Goal: Transaction & Acquisition: Purchase product/service

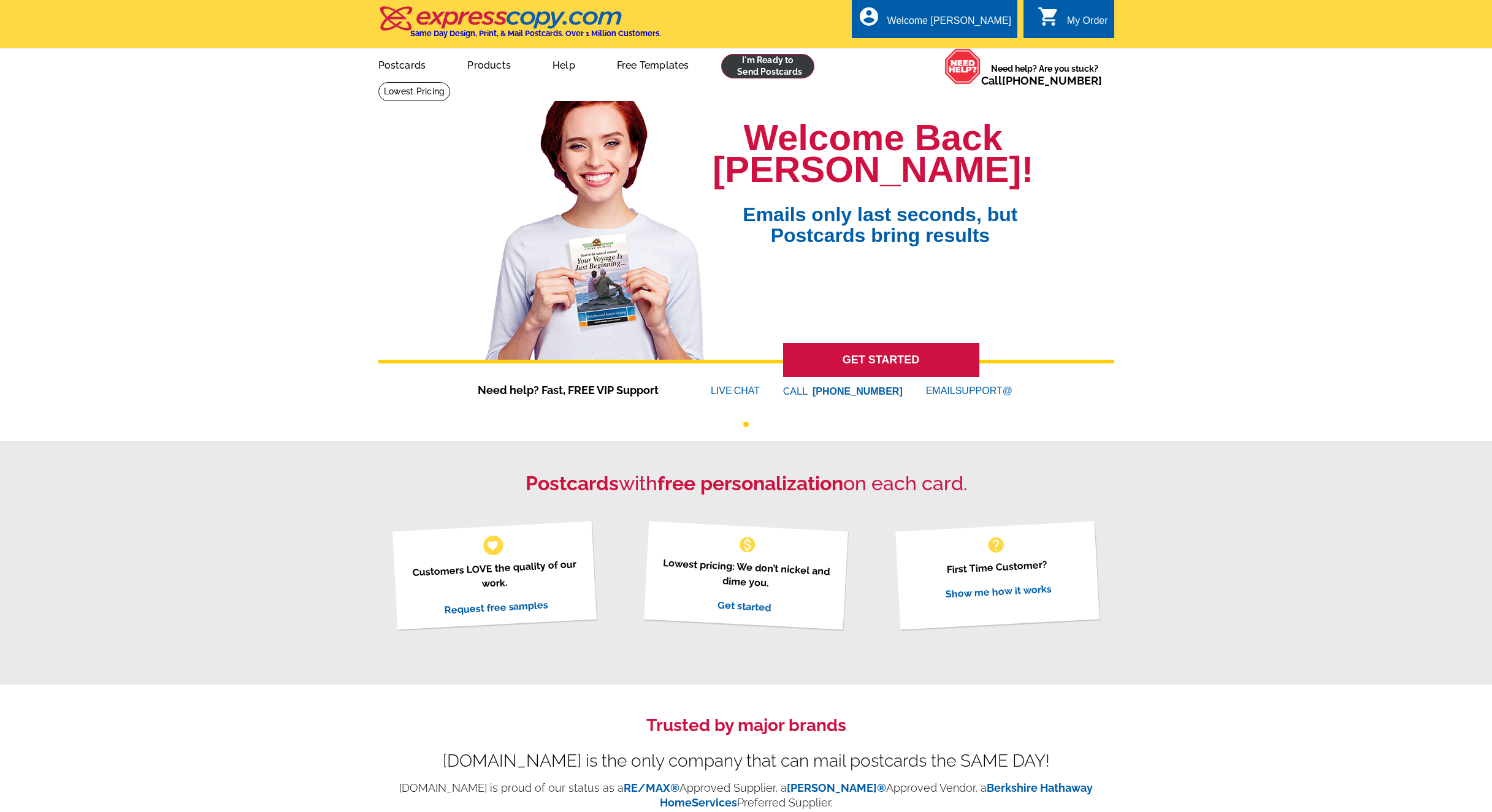
click at [753, 68] on link at bounding box center [768, 66] width 94 height 25
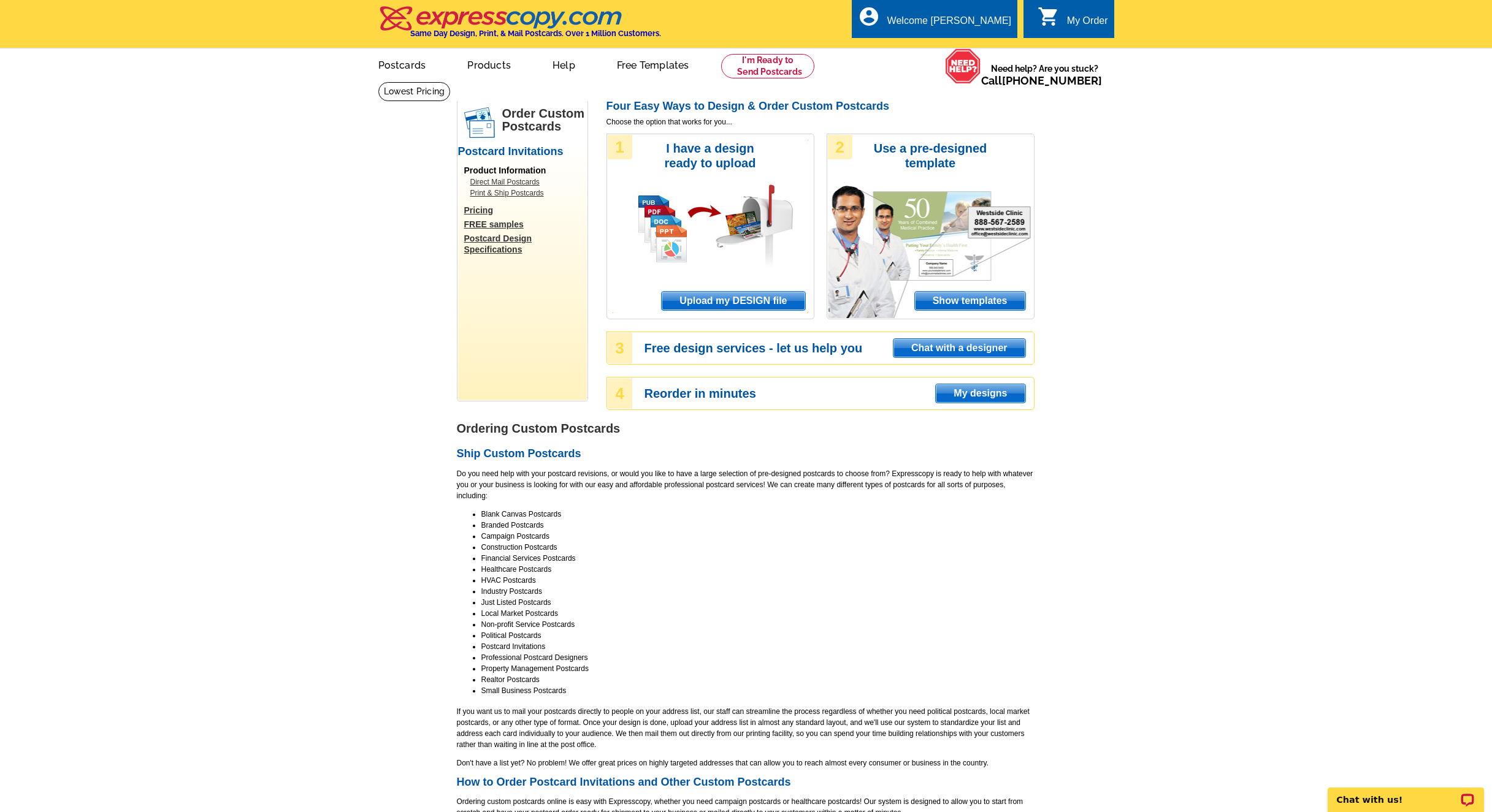
click at [762, 299] on span "Upload my DESIGN file" at bounding box center [732, 301] width 142 height 18
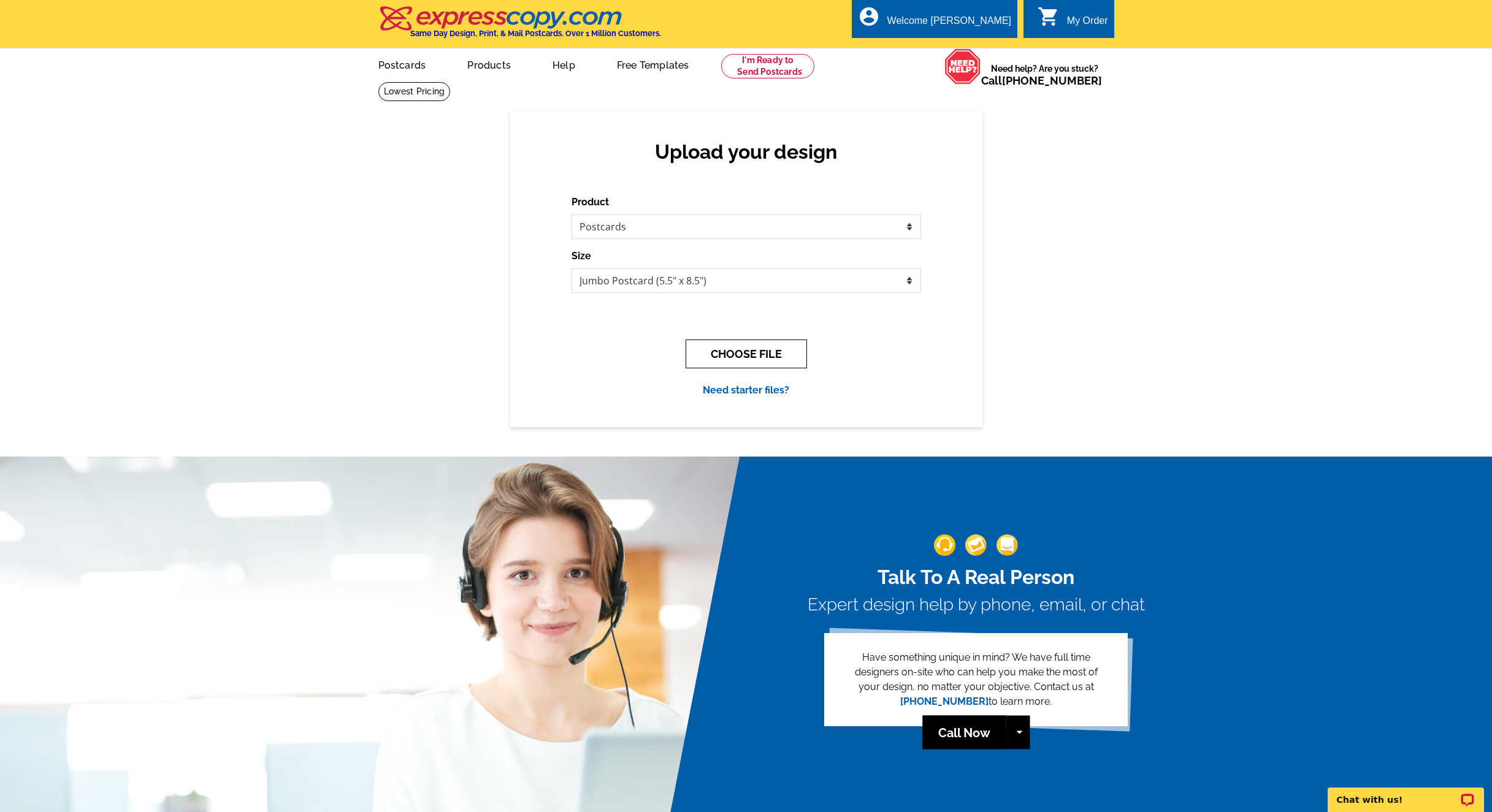
click at [765, 354] on button "CHOOSE FILE" at bounding box center [746, 354] width 121 height 28
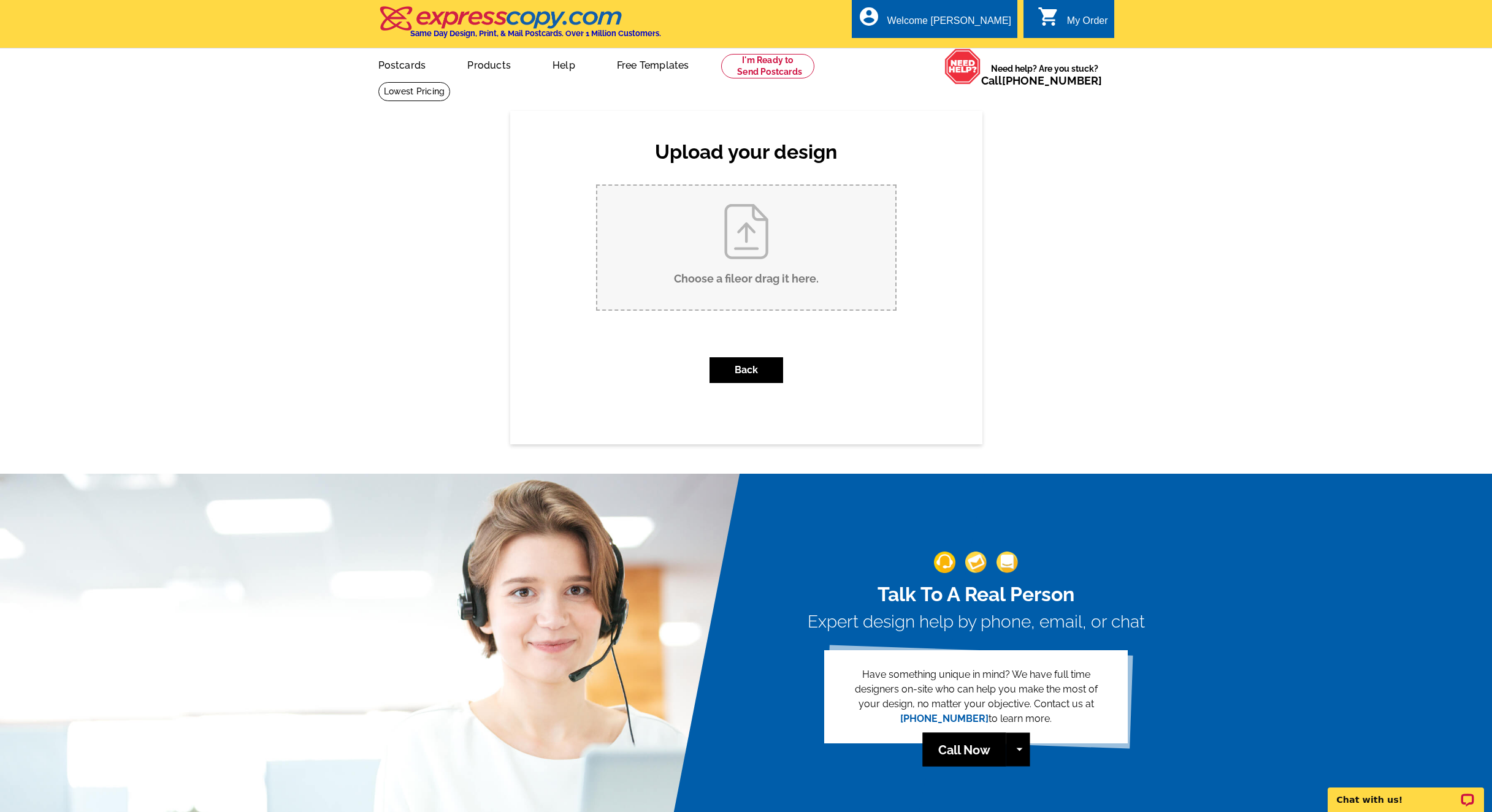
click at [736, 276] on input "Choose a file or drag it here ." at bounding box center [746, 247] width 298 height 124
type input "C:\fakepath\ELITE AUCTIONS_9x6_PreviewPC_ELITE AUCTIONS_696 Big Goose Rd, Sheri…"
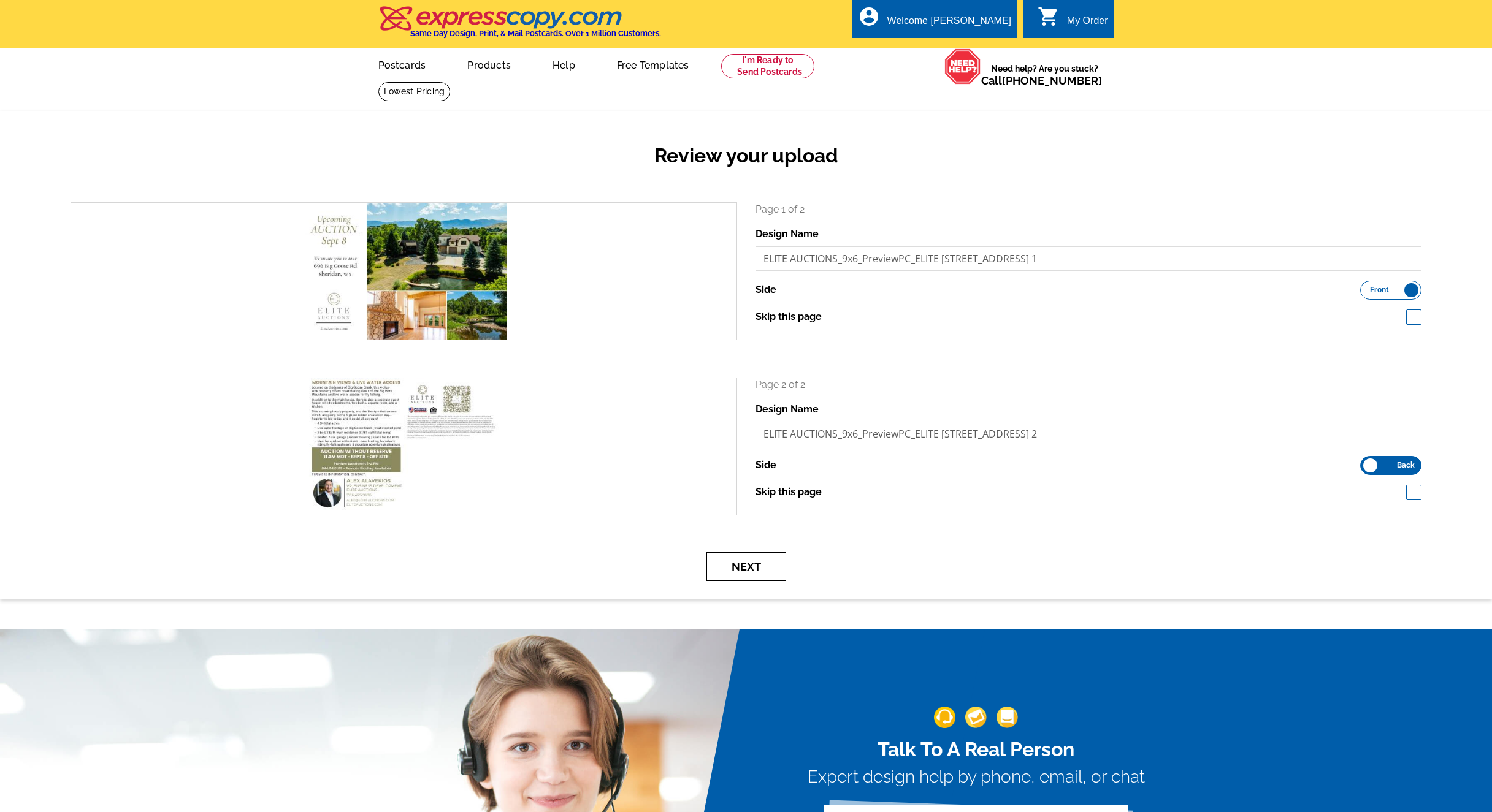
click at [750, 564] on button "Next" at bounding box center [746, 566] width 80 height 28
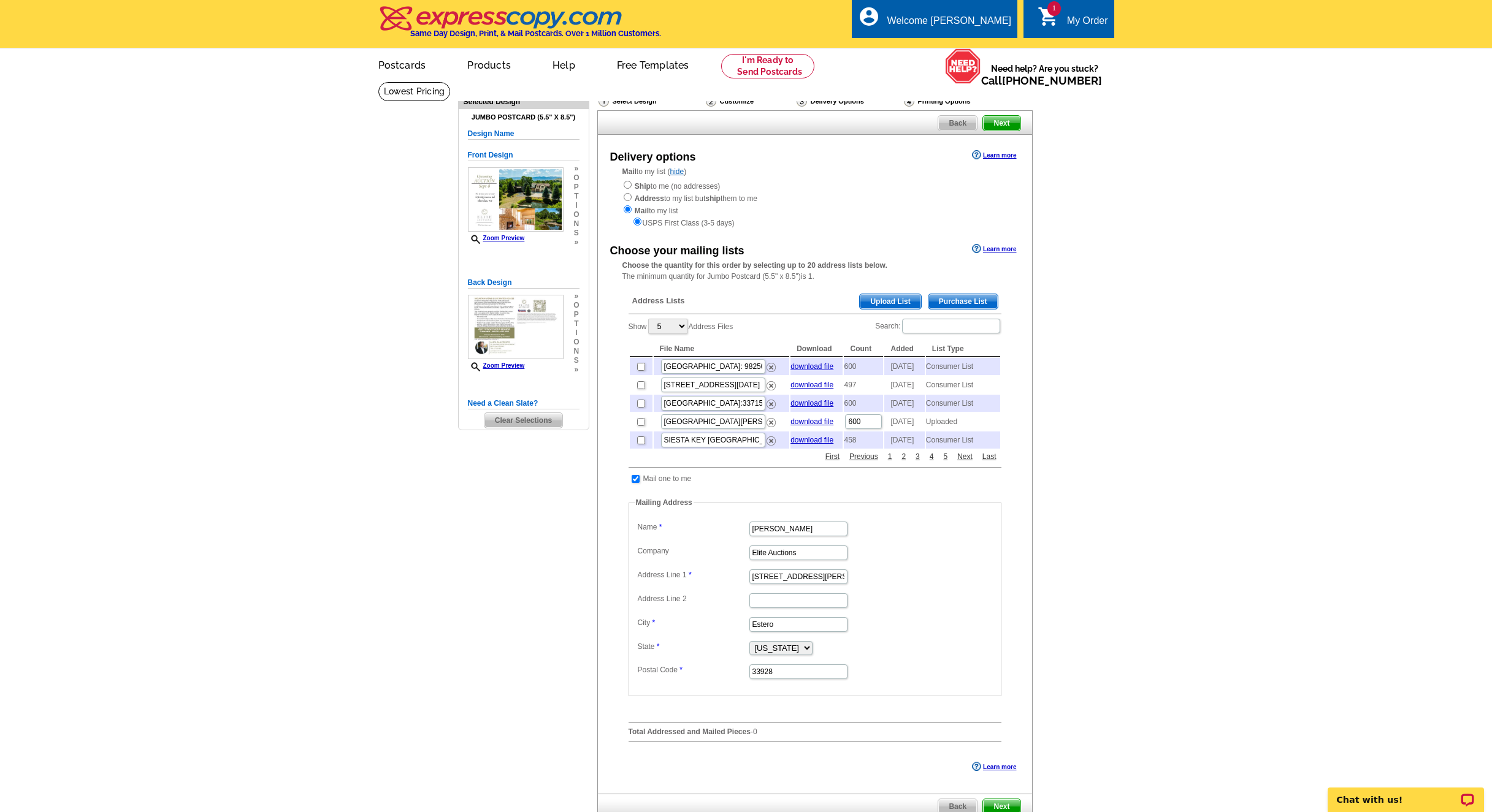
click at [971, 296] on span "Purchase List" at bounding box center [962, 301] width 69 height 15
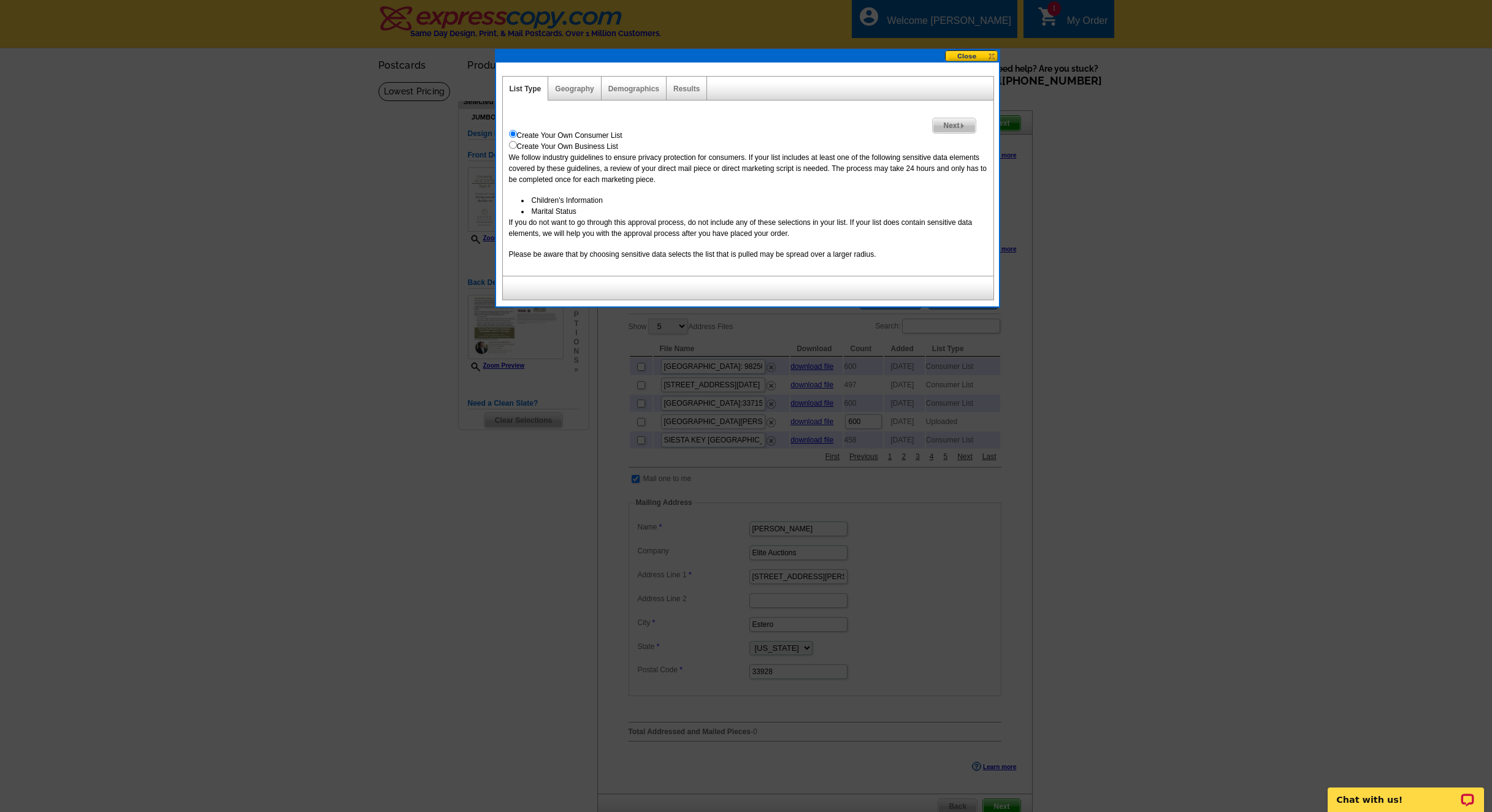
click at [965, 126] on img at bounding box center [962, 126] width 6 height 6
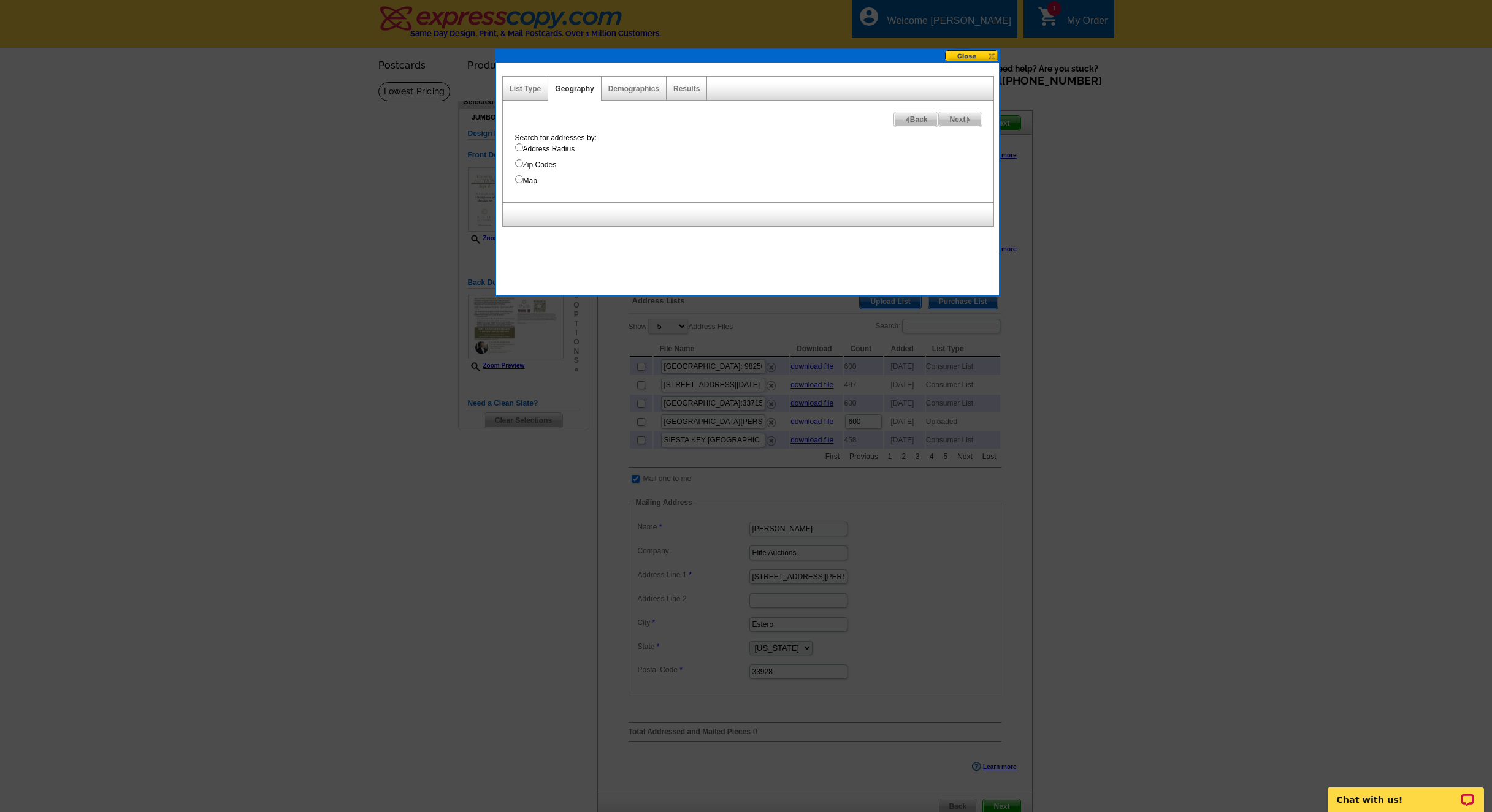
click at [521, 165] on input "Zip Codes" at bounding box center [519, 163] width 8 height 8
radio input "true"
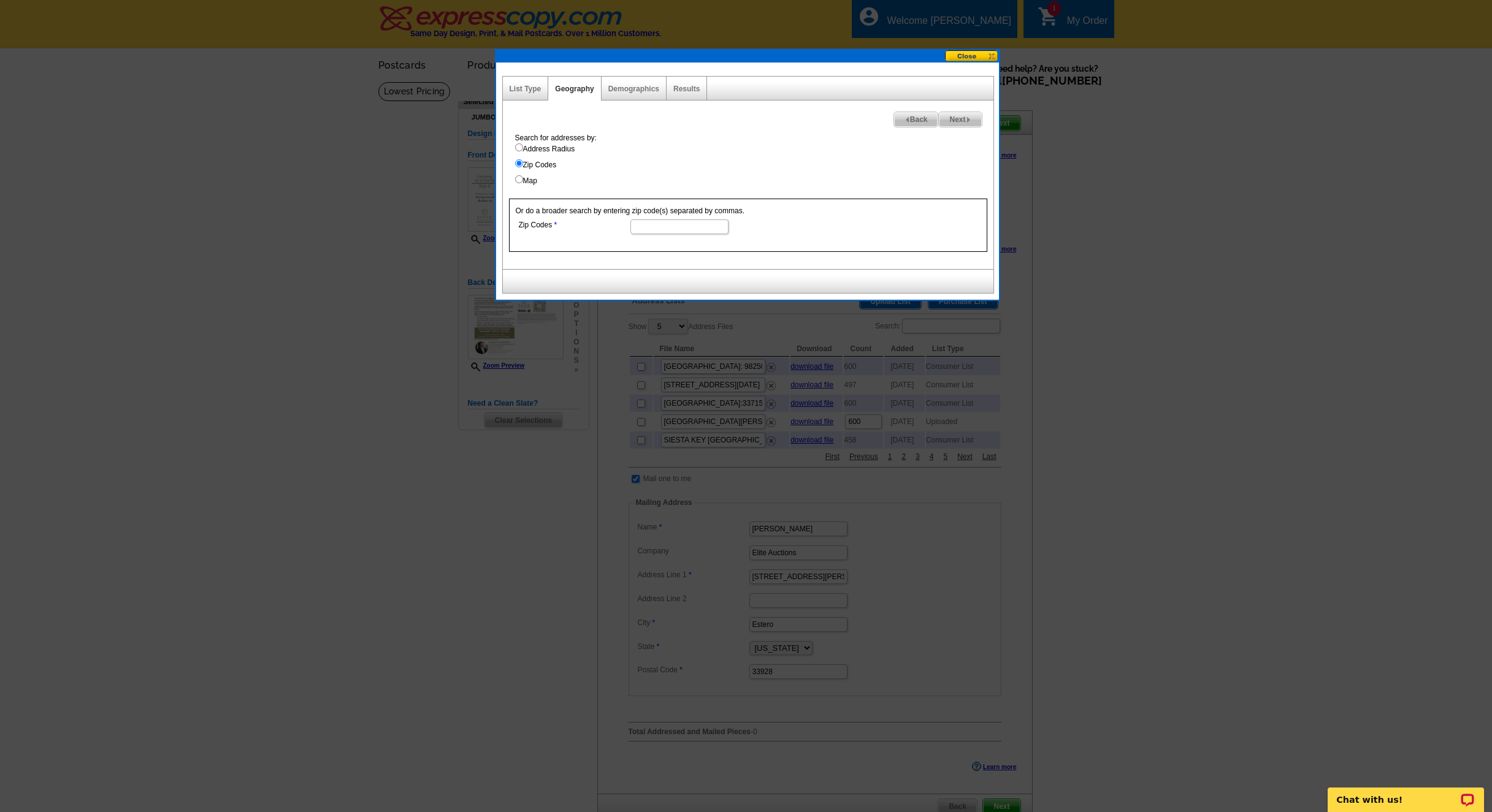
click at [688, 228] on input "Zip Codes" at bounding box center [679, 227] width 98 height 15
type input "82801"
click at [787, 237] on div "Or do a broader search by entering zip code(s) separated by commas. Zip Codes 8…" at bounding box center [748, 225] width 478 height 53
click at [963, 118] on span "Next" at bounding box center [960, 119] width 42 height 15
select select
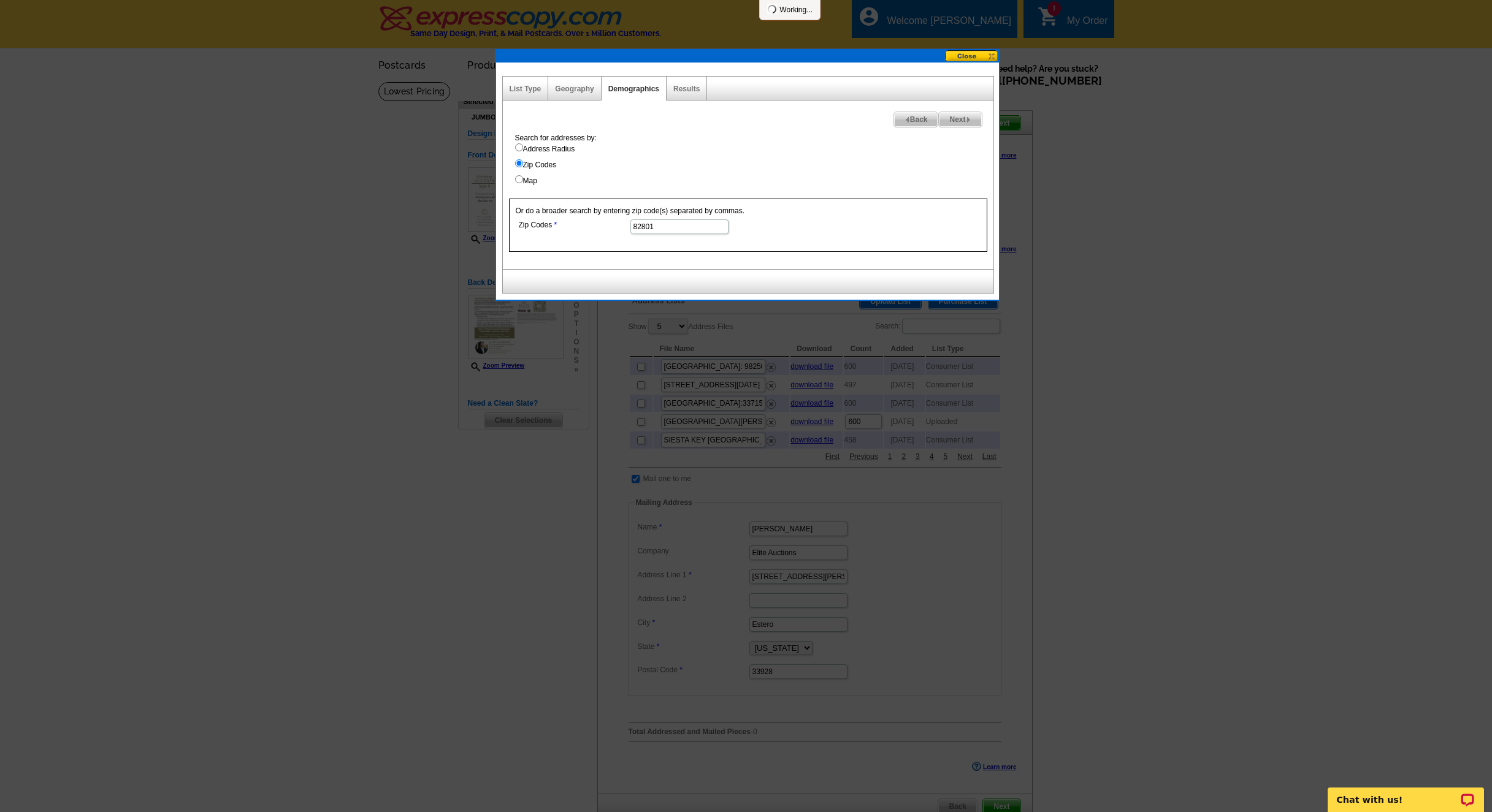
select select
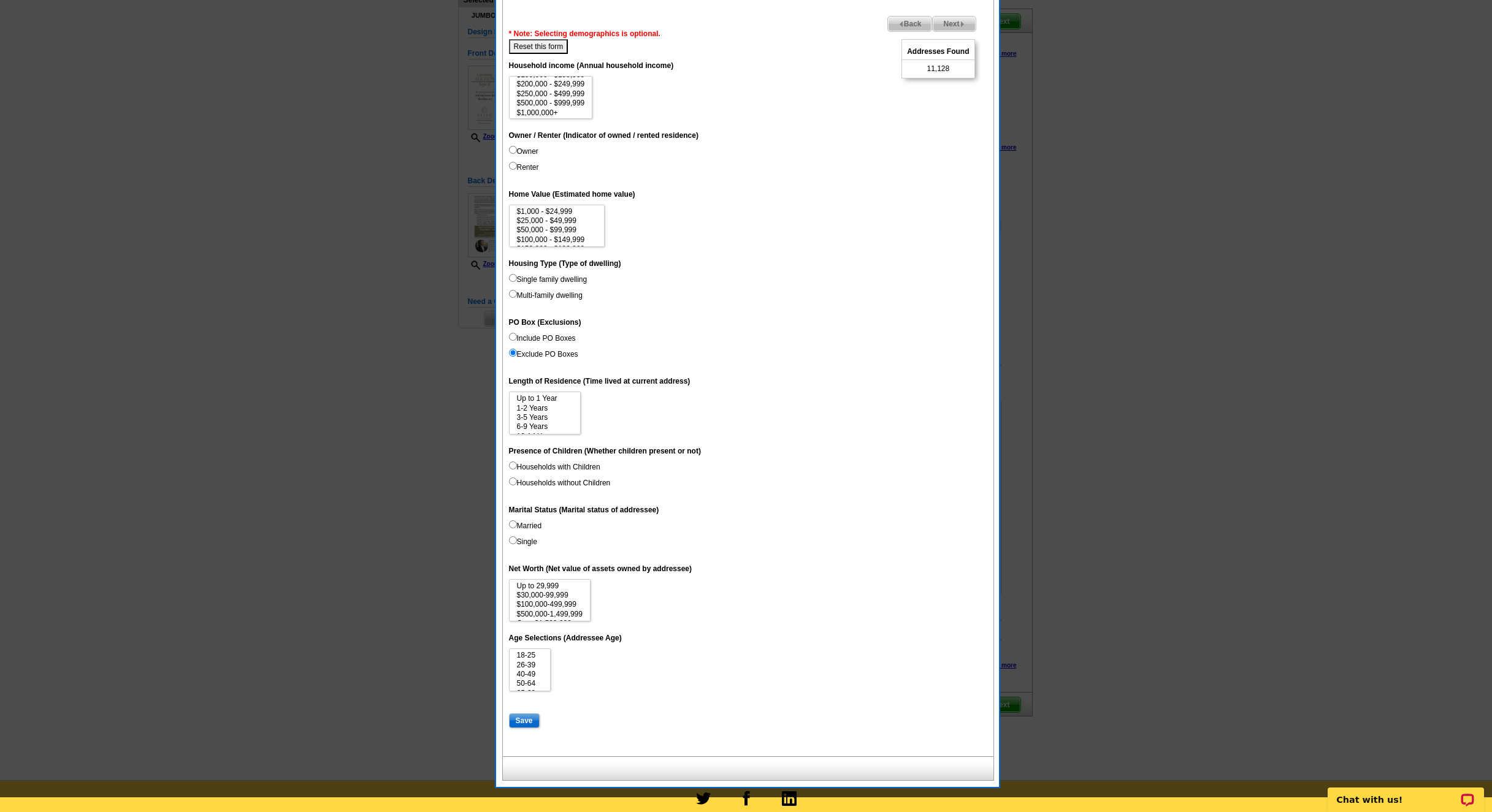
scroll to position [10, 0]
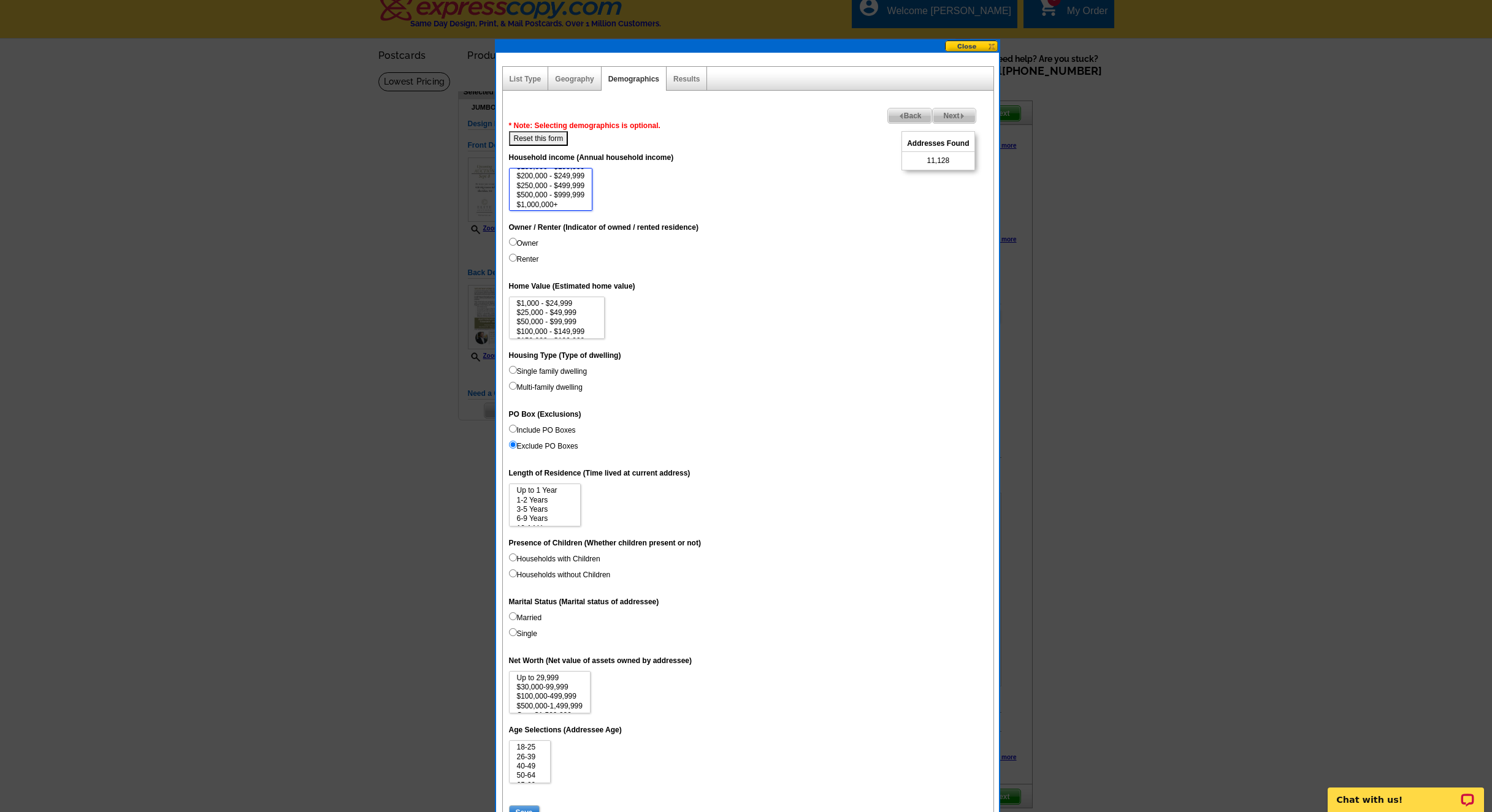
select select "1000000"
click at [562, 200] on option "$1,000,000+" at bounding box center [550, 205] width 71 height 9
select select "3000000"
click at [550, 329] on option "$3,000,000+" at bounding box center [557, 333] width 83 height 9
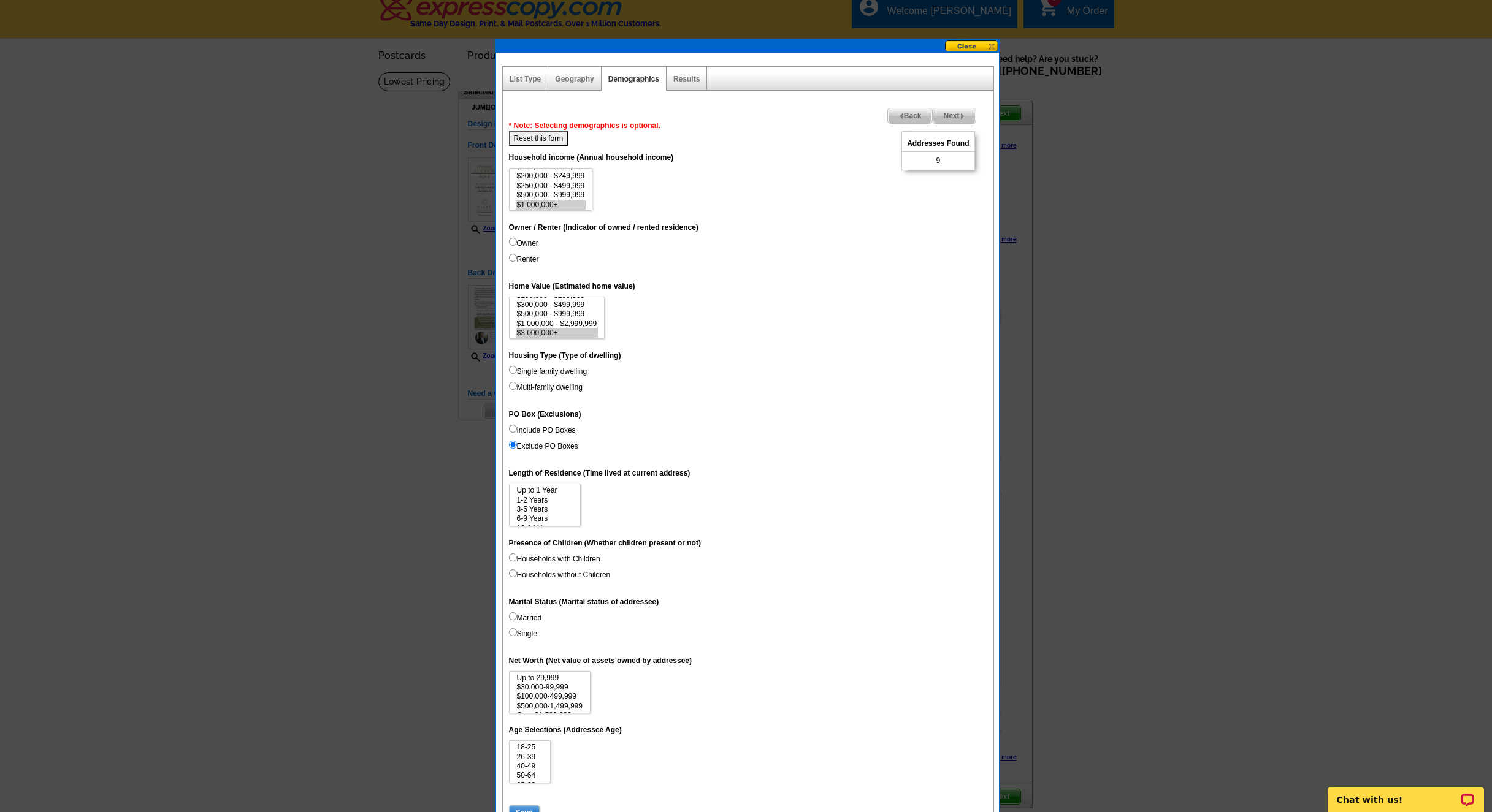
click at [906, 113] on span "Back" at bounding box center [910, 116] width 44 height 15
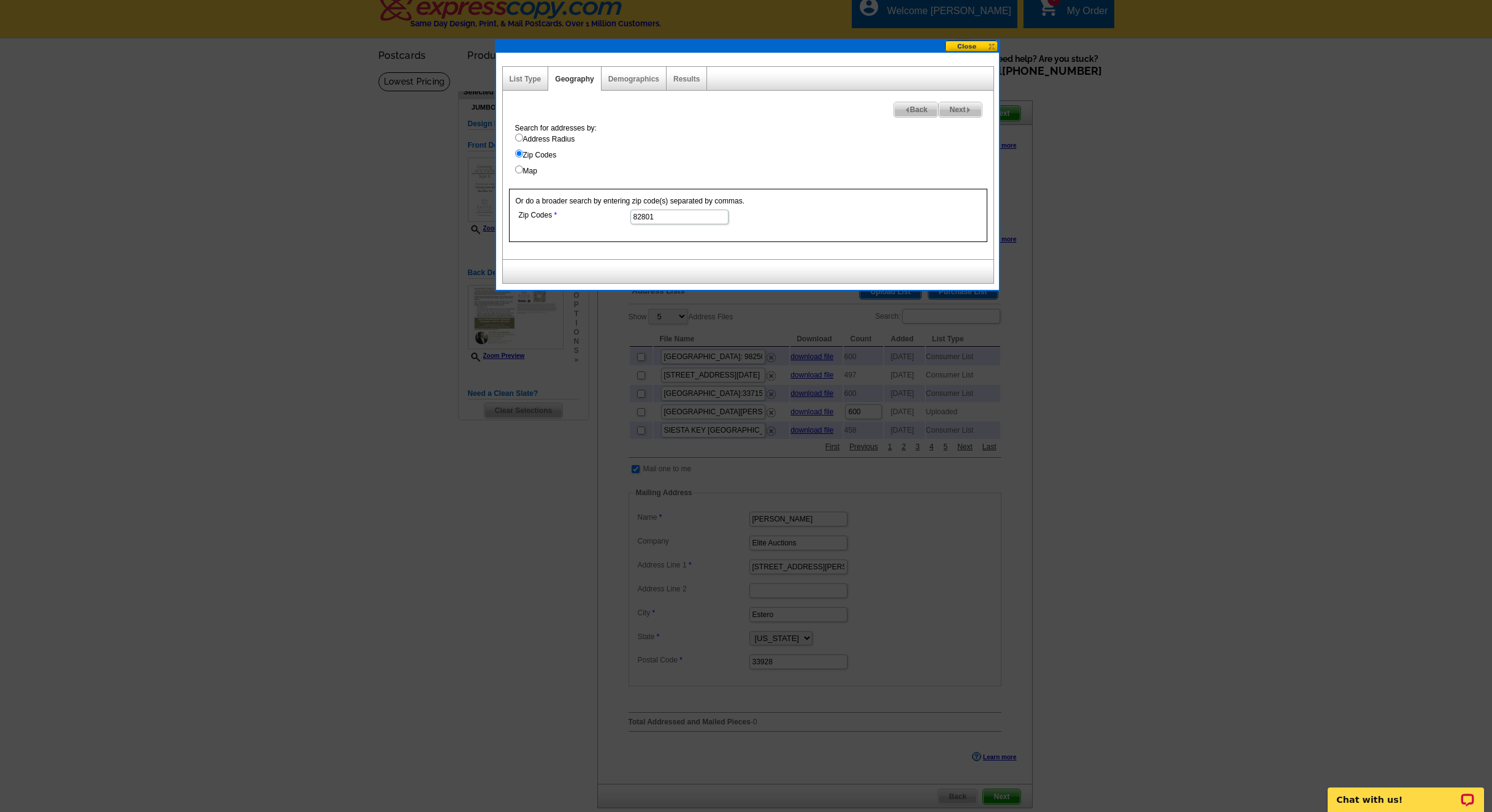
click at [671, 219] on input "82801" at bounding box center [679, 217] width 98 height 15
paste input "83025"
paste input "83014"
paste input "83001"
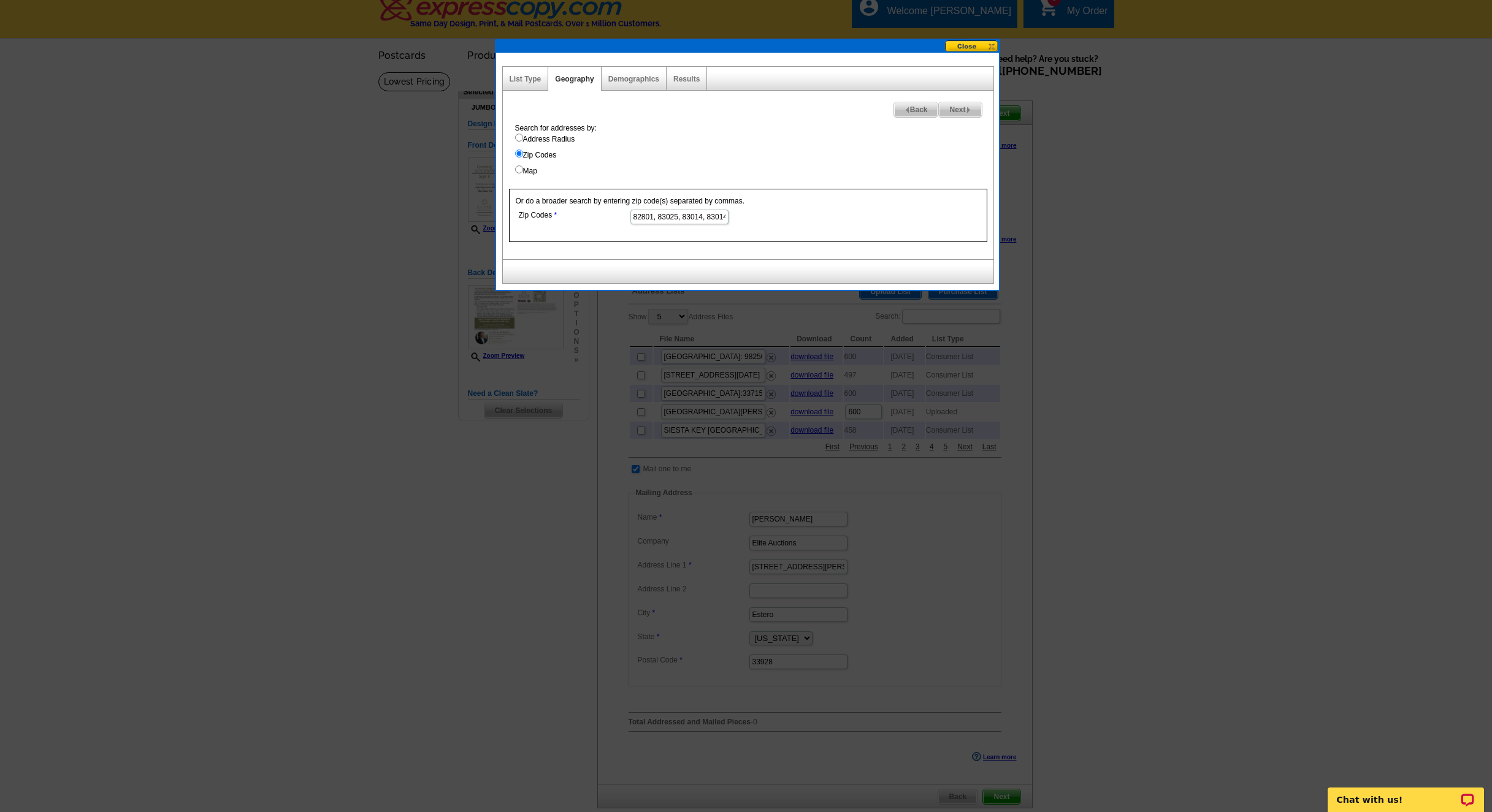
paste input "83414"
paste input "83013"
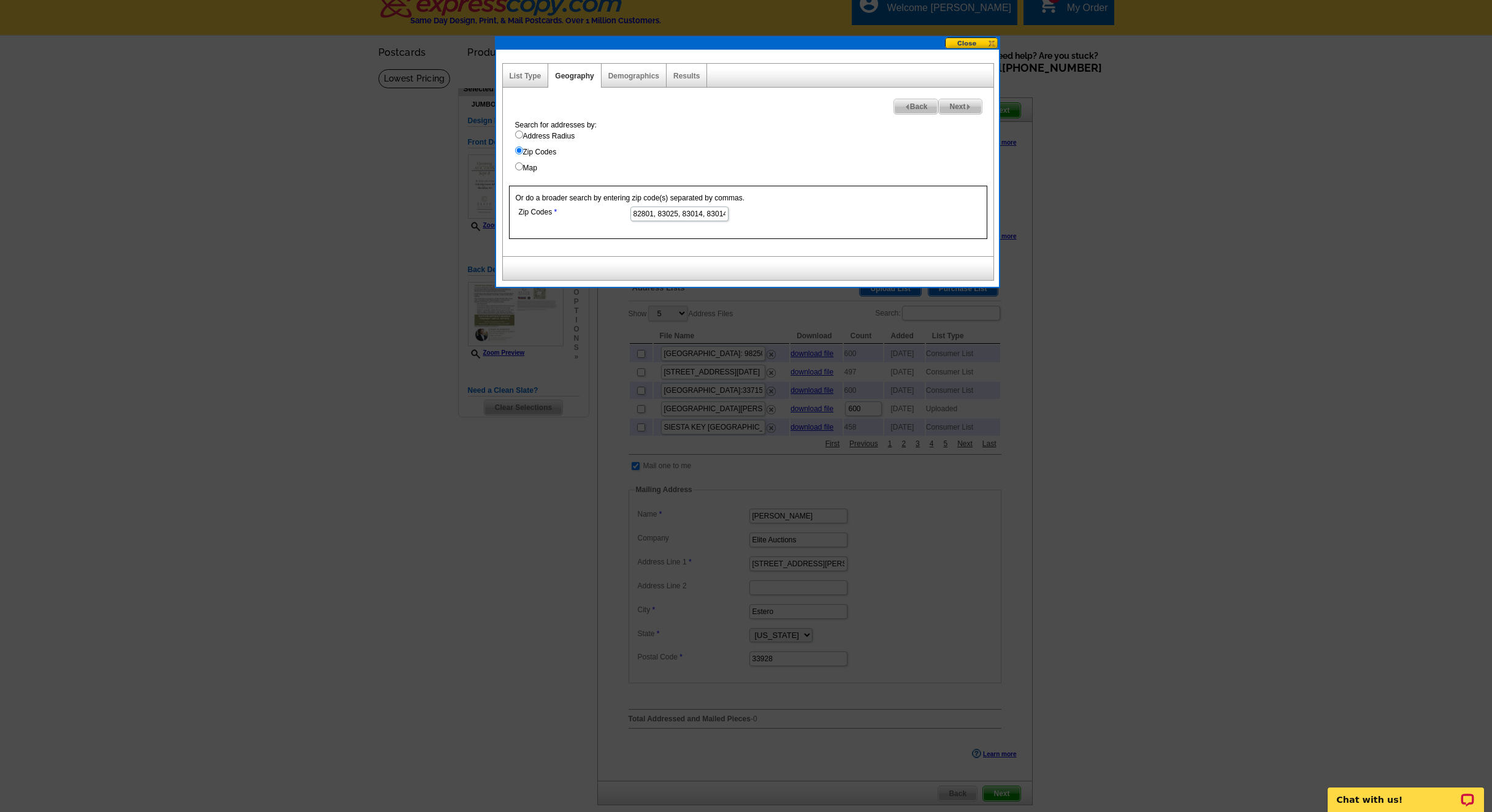
scroll to position [14, 0]
click at [657, 211] on input "82801, 83025, 83014, 83014, 83001, 83414, 83013,82832,82845,82833,82844,82839,5…" at bounding box center [679, 213] width 98 height 15
type input "82801, 83025, 83014, 83014, 83001, 83414, 83013,82832,82845,82833,82844,82839,5…"
click at [966, 104] on img at bounding box center [968, 107] width 6 height 6
select select
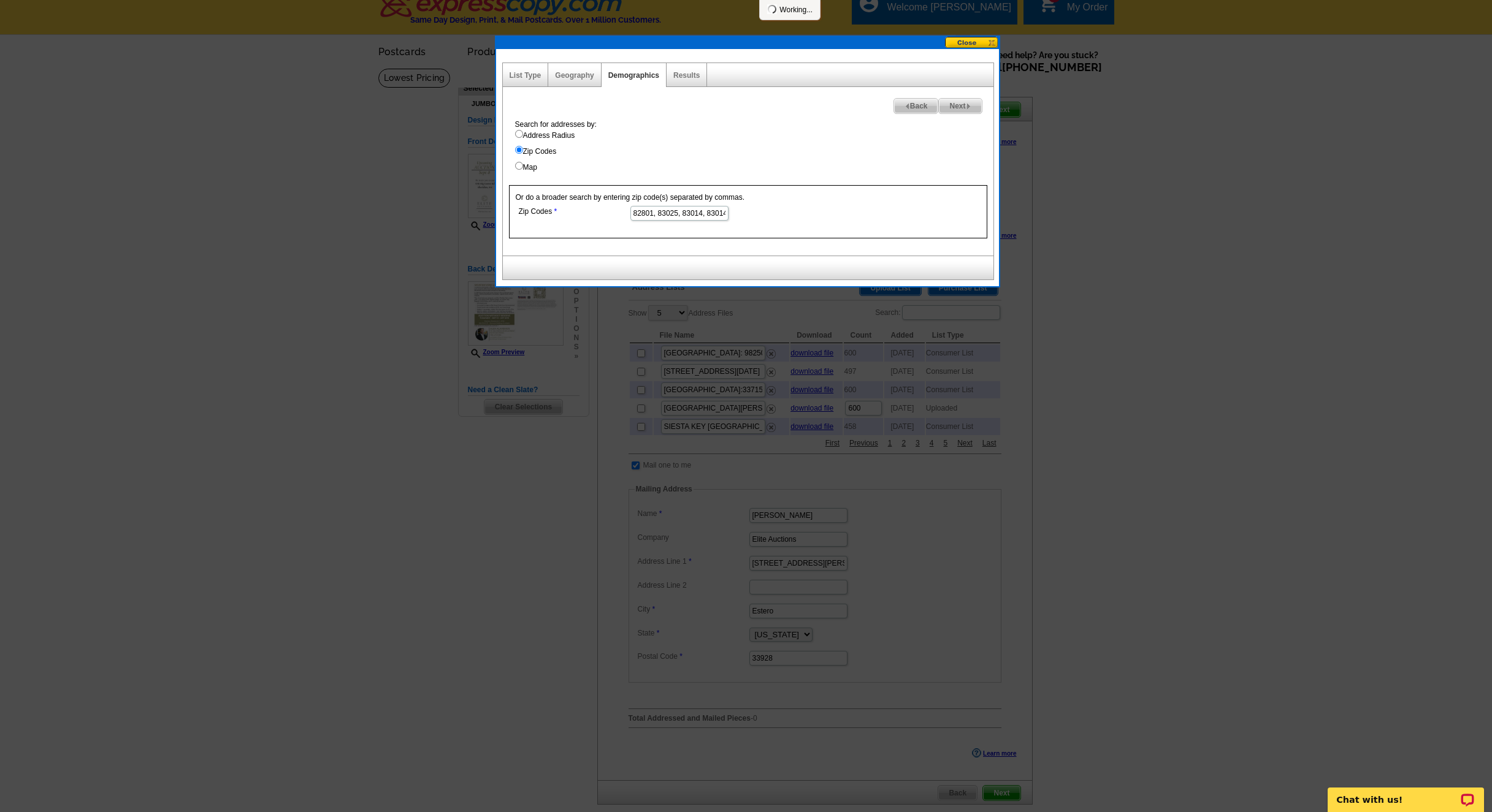
select select
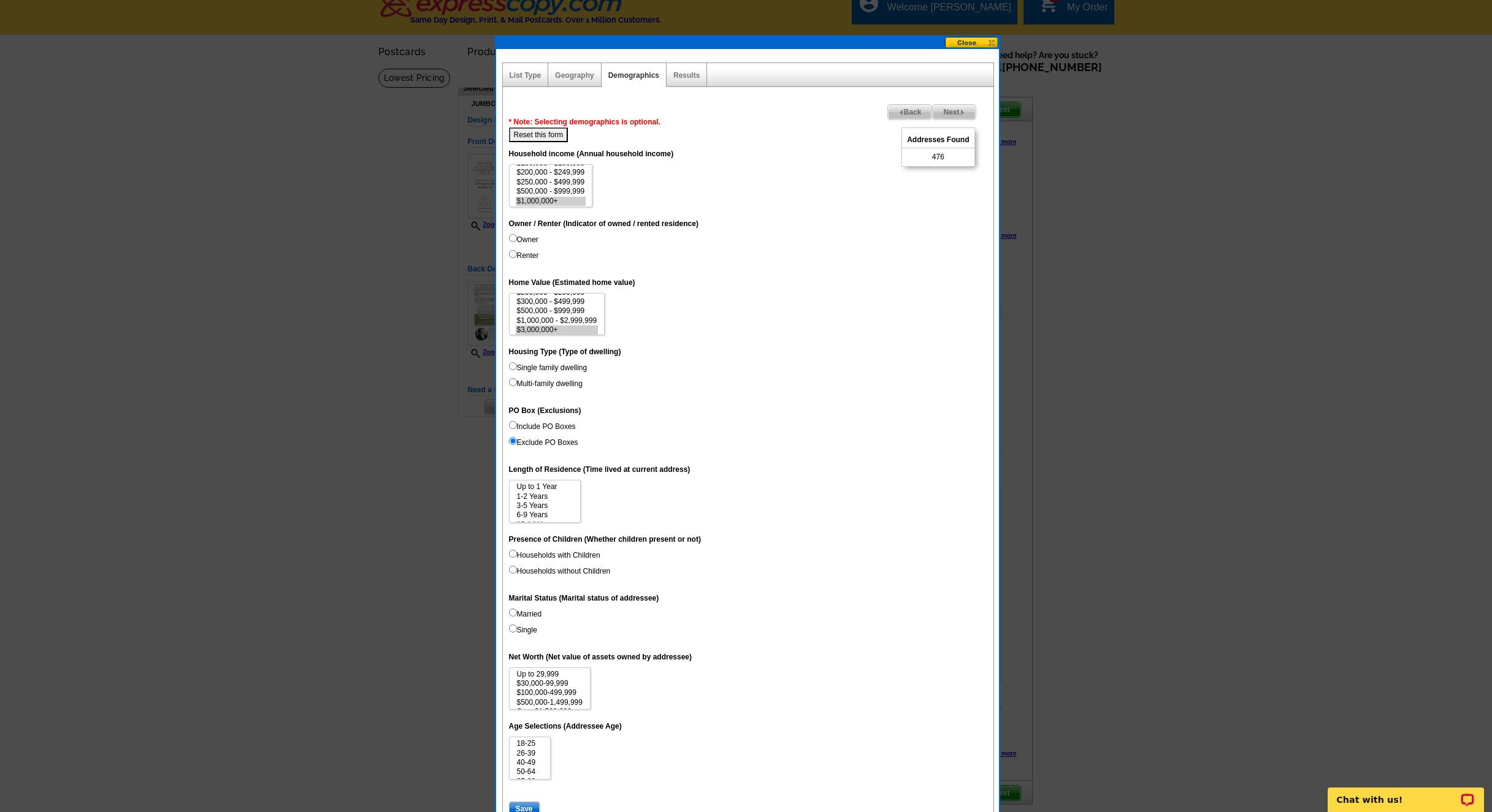
scroll to position [55, 0]
select select "1000000-2999999"
click at [592, 316] on option "$1,000,000 - $2,999,999" at bounding box center [557, 321] width 83 height 9
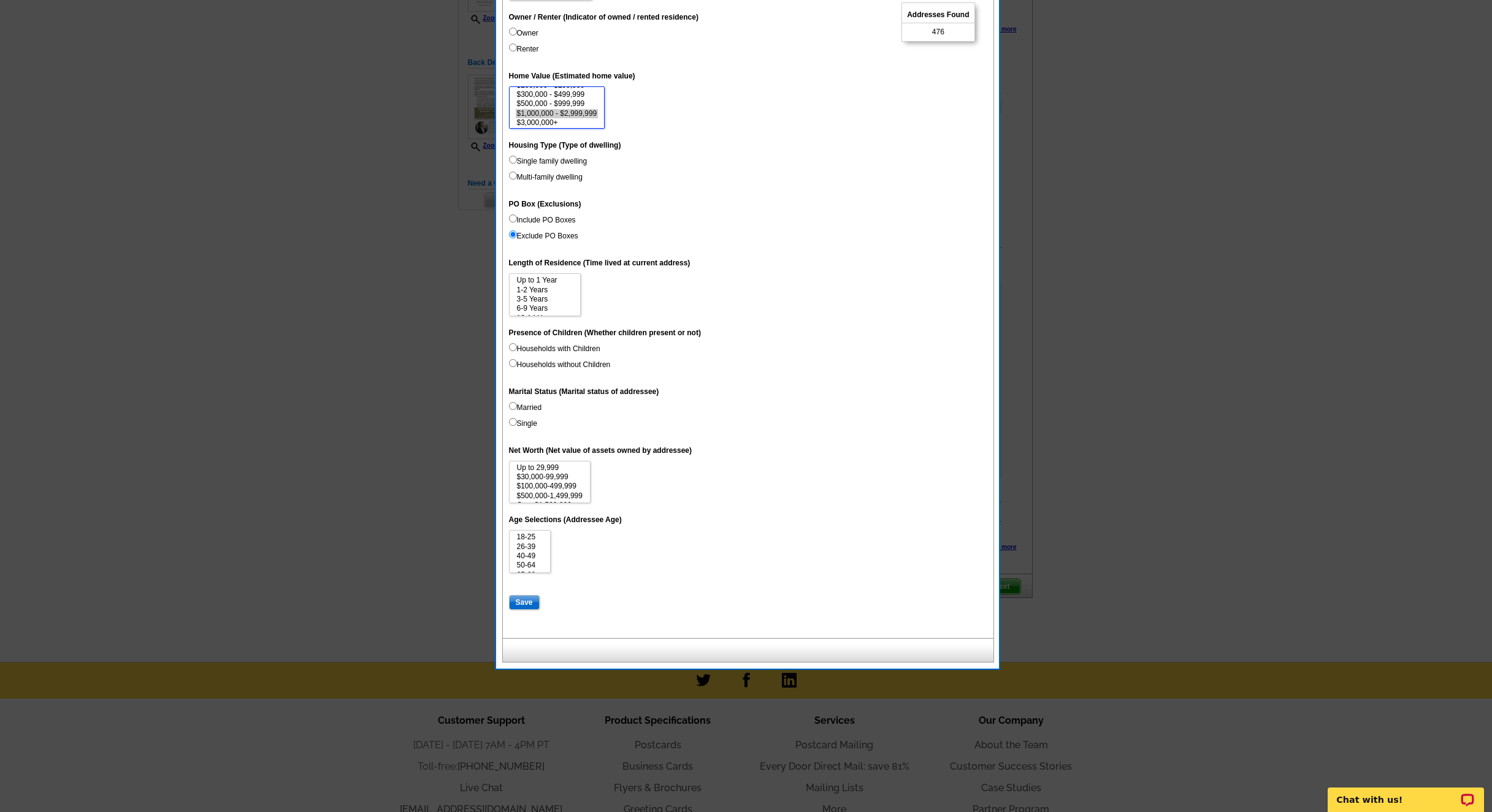
scroll to position [9, 0]
select select "1500000"
click at [556, 491] on option "Over $1,500,000" at bounding box center [549, 496] width 68 height 9
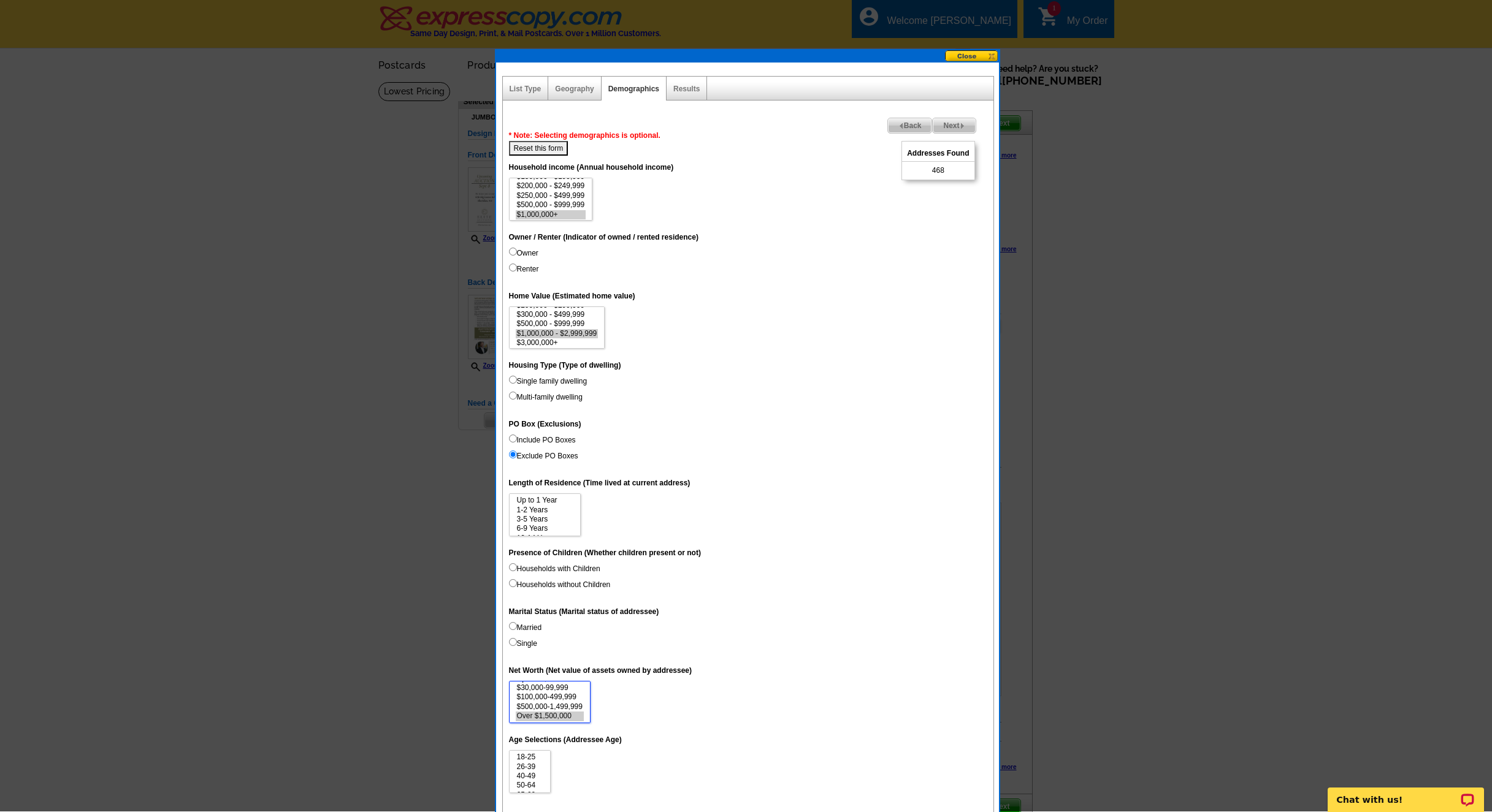
scroll to position [0, 0]
click at [578, 89] on link "Geography" at bounding box center [574, 88] width 39 height 8
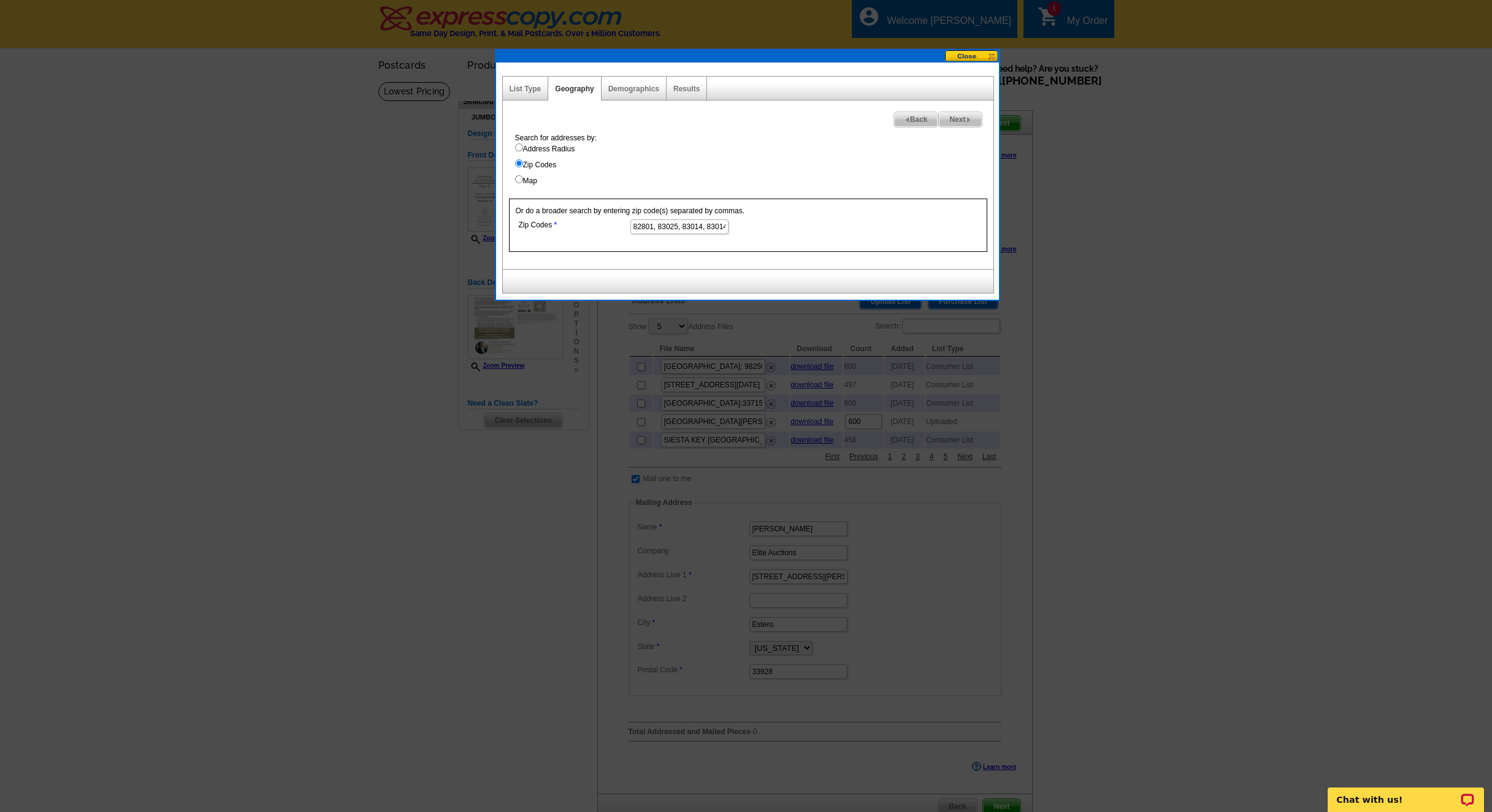
click at [705, 228] on input "82801, 83025, 83014, 83014, 83001, 83414, 83013, 82832, 82845, 82833, 82844, 82…" at bounding box center [679, 227] width 98 height 15
type input "82801, 83025, 83014, 83014, 83001, 83414, 83013, 82832, 82845, 82833, 82844, 82…"
click at [965, 121] on span "Next" at bounding box center [960, 119] width 42 height 15
select select
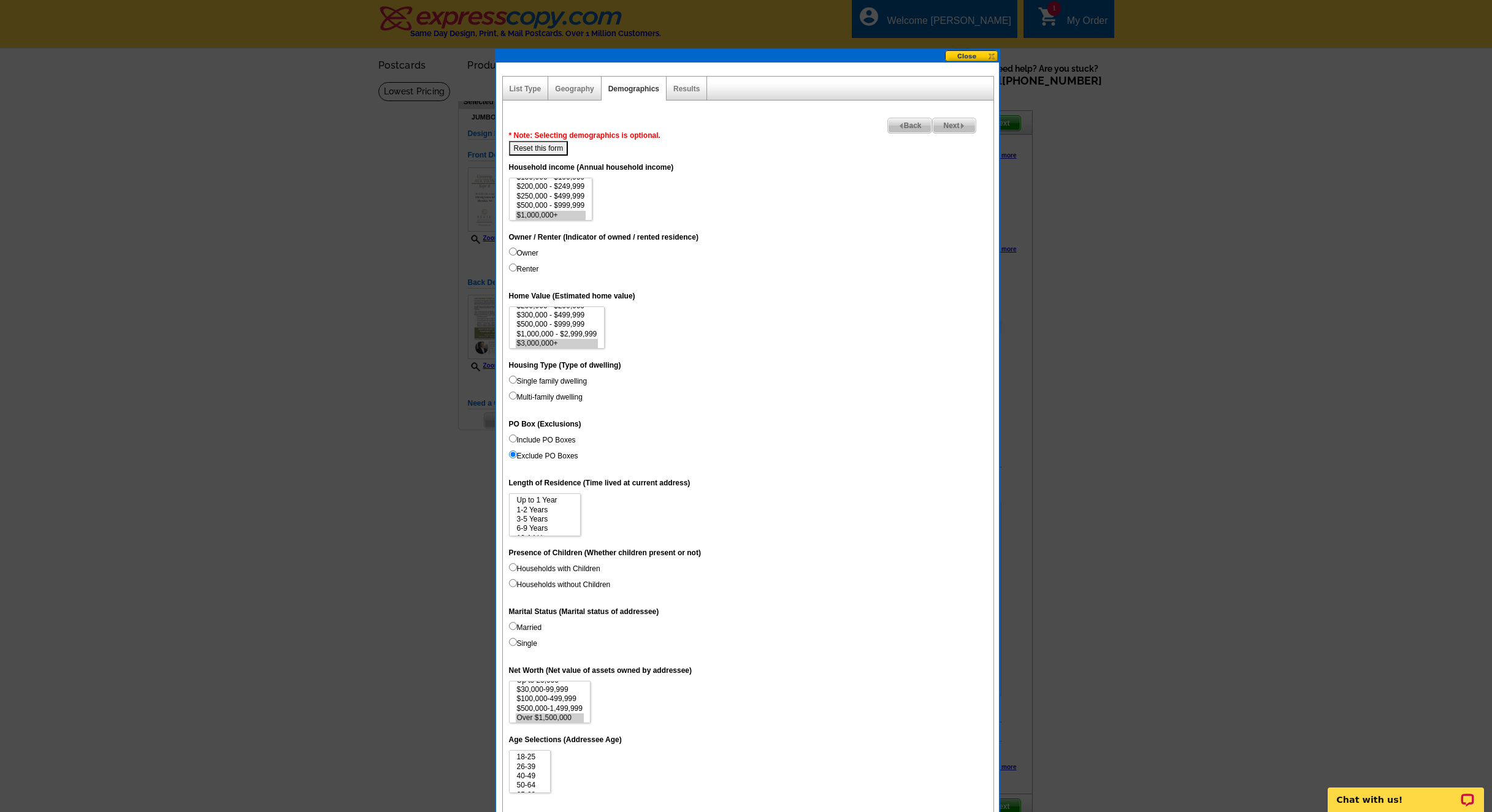
scroll to position [55, 0]
click at [580, 211] on option "$1,000,000+" at bounding box center [550, 215] width 71 height 9
click at [561, 331] on option "$1,000,000 - $2,999,999" at bounding box center [557, 333] width 83 height 9
select select "1000000-2999999"
click at [560, 338] on option "$3,000,000+" at bounding box center [557, 343] width 83 height 9
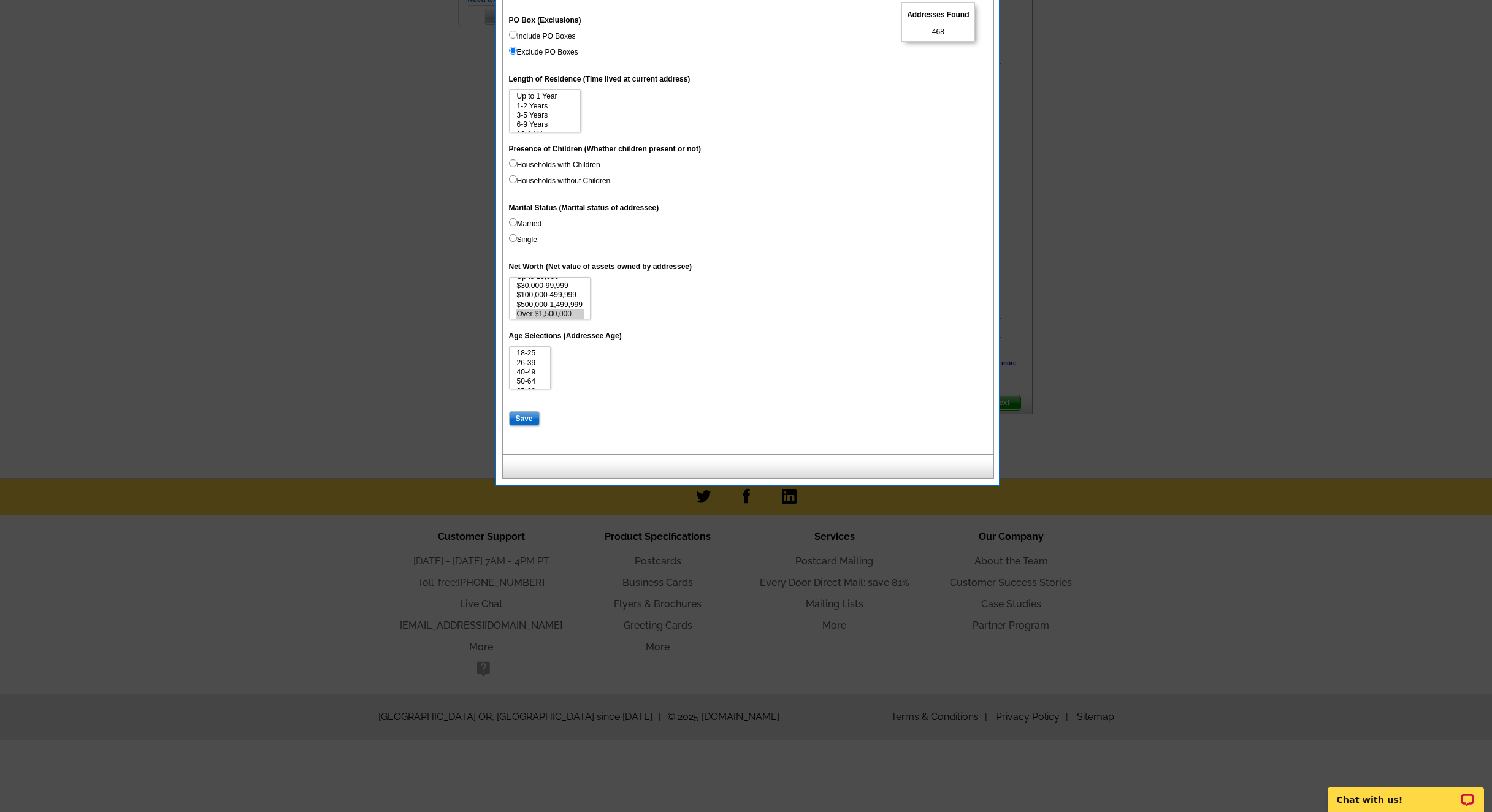
scroll to position [9, 0]
click at [524, 412] on input "Save" at bounding box center [524, 419] width 30 height 15
select select
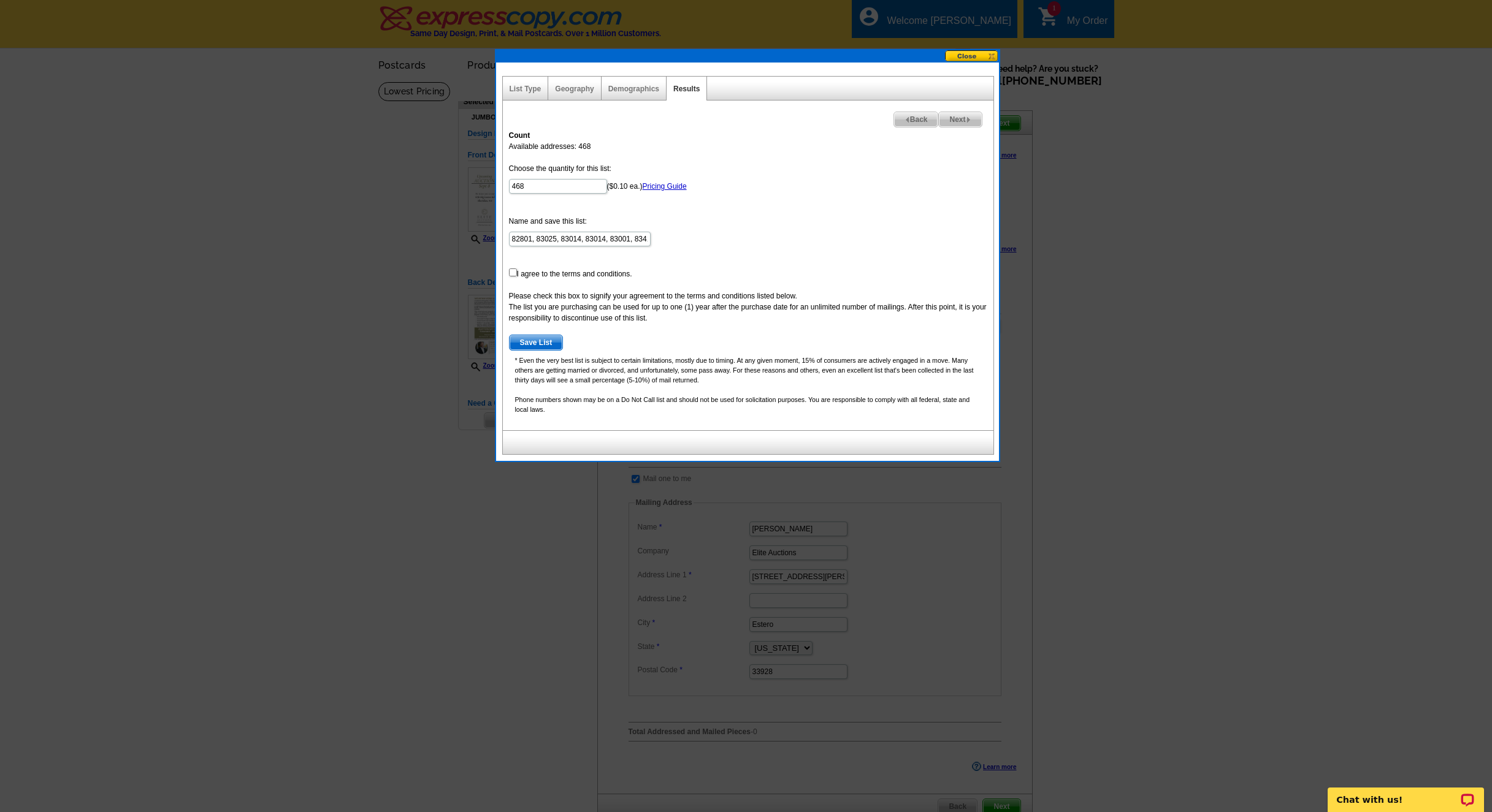
scroll to position [7, 0]
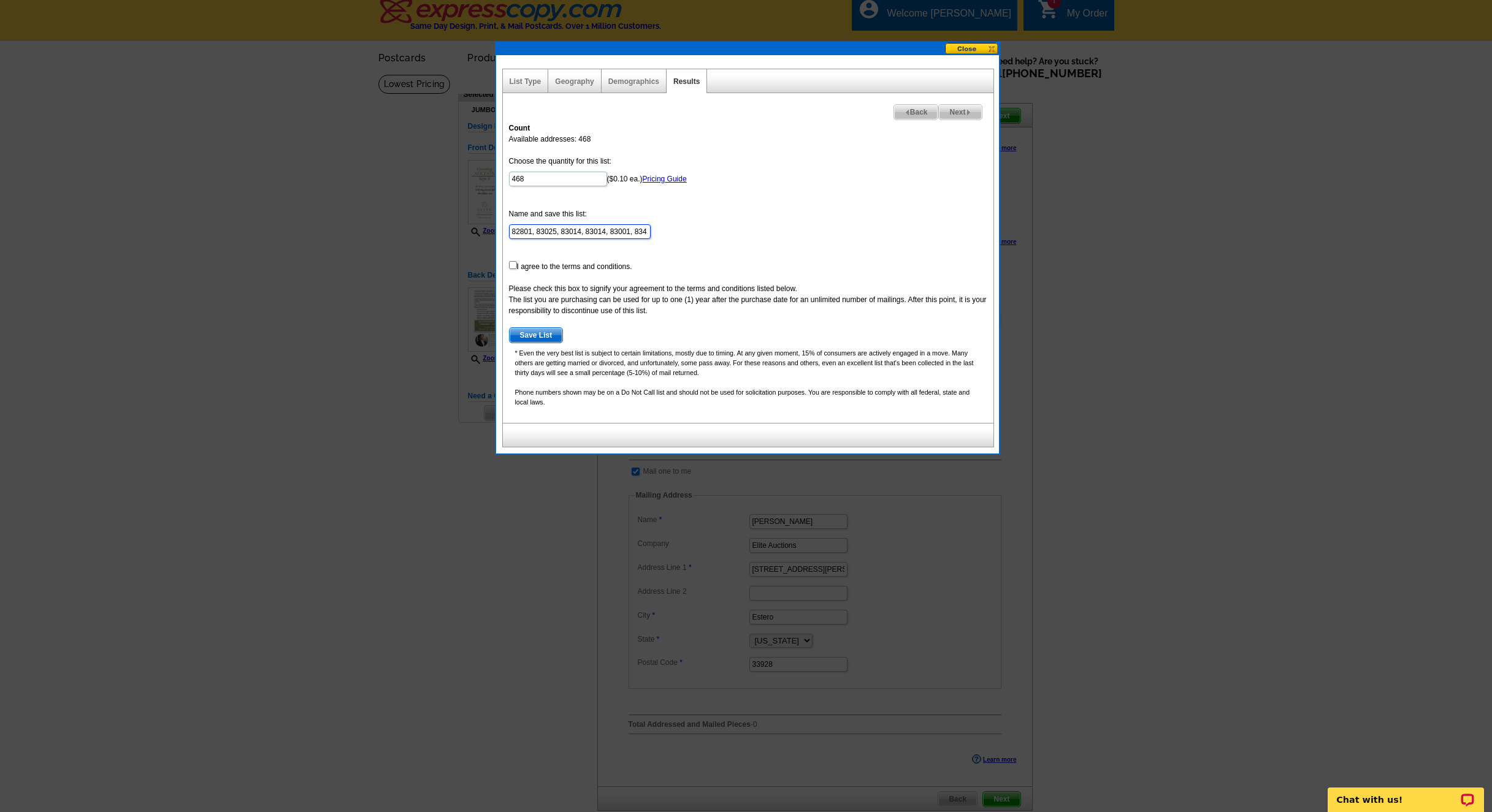
click at [551, 234] on input "82801, 83025, 83014, 83014, 83001, 83414, 83013, 82832, 82845, 82833, 82844, 82…" at bounding box center [580, 231] width 141 height 15
click at [514, 229] on input "82801, 83025, 83014, 83014, 83001, 83414, 83013, 82832, 82845, 82833, 82844, 82…" at bounding box center [580, 231] width 141 height 15
type input "WY 82801, 83025, 83014, 83014, 83001, 83414, 83013, 82832, 82845, 82833, 82844,…"
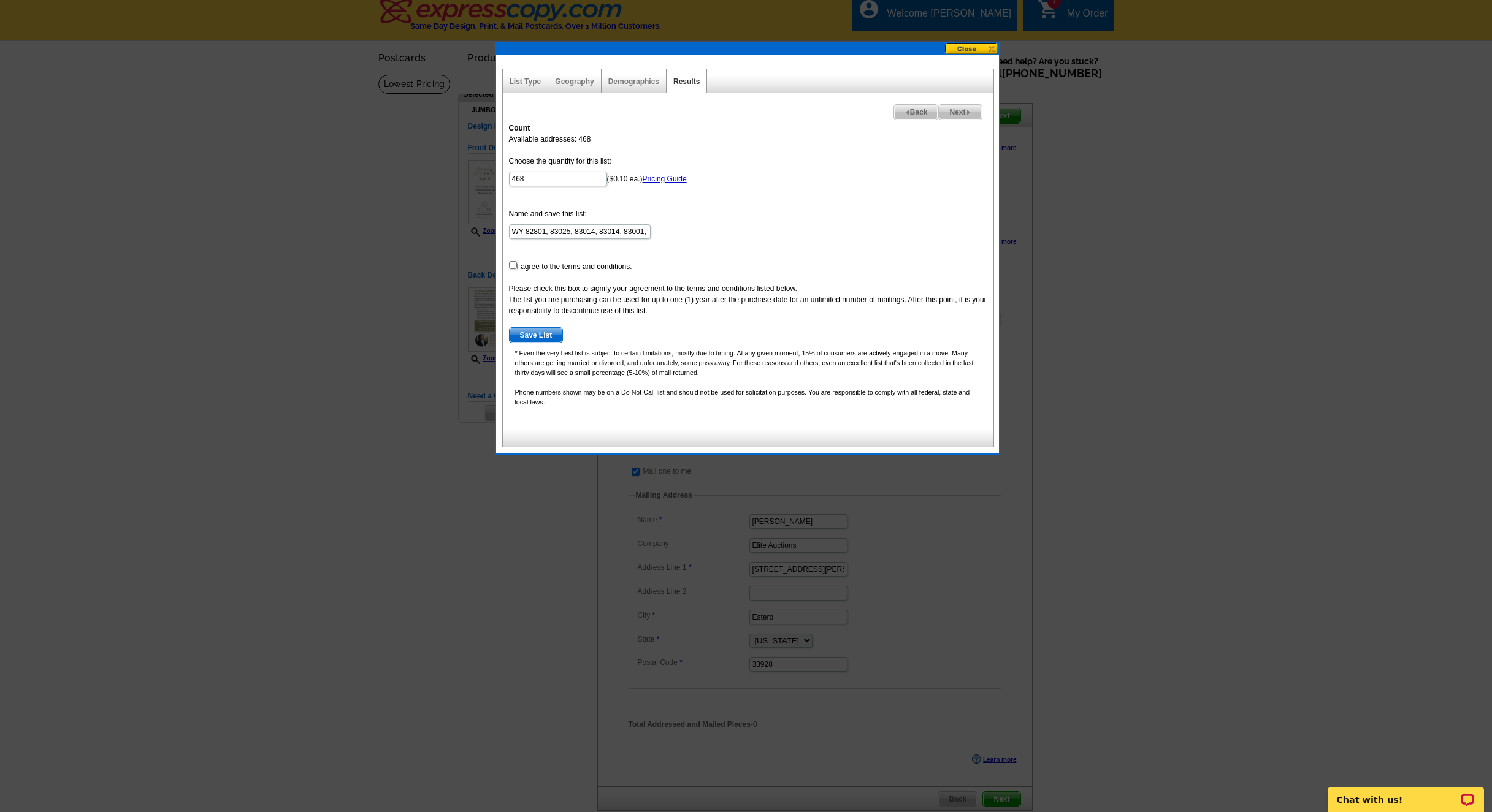
click at [514, 269] on input "checkbox" at bounding box center [513, 265] width 8 height 8
checkbox input "true"
click at [537, 337] on span "Save List" at bounding box center [537, 335] width 53 height 15
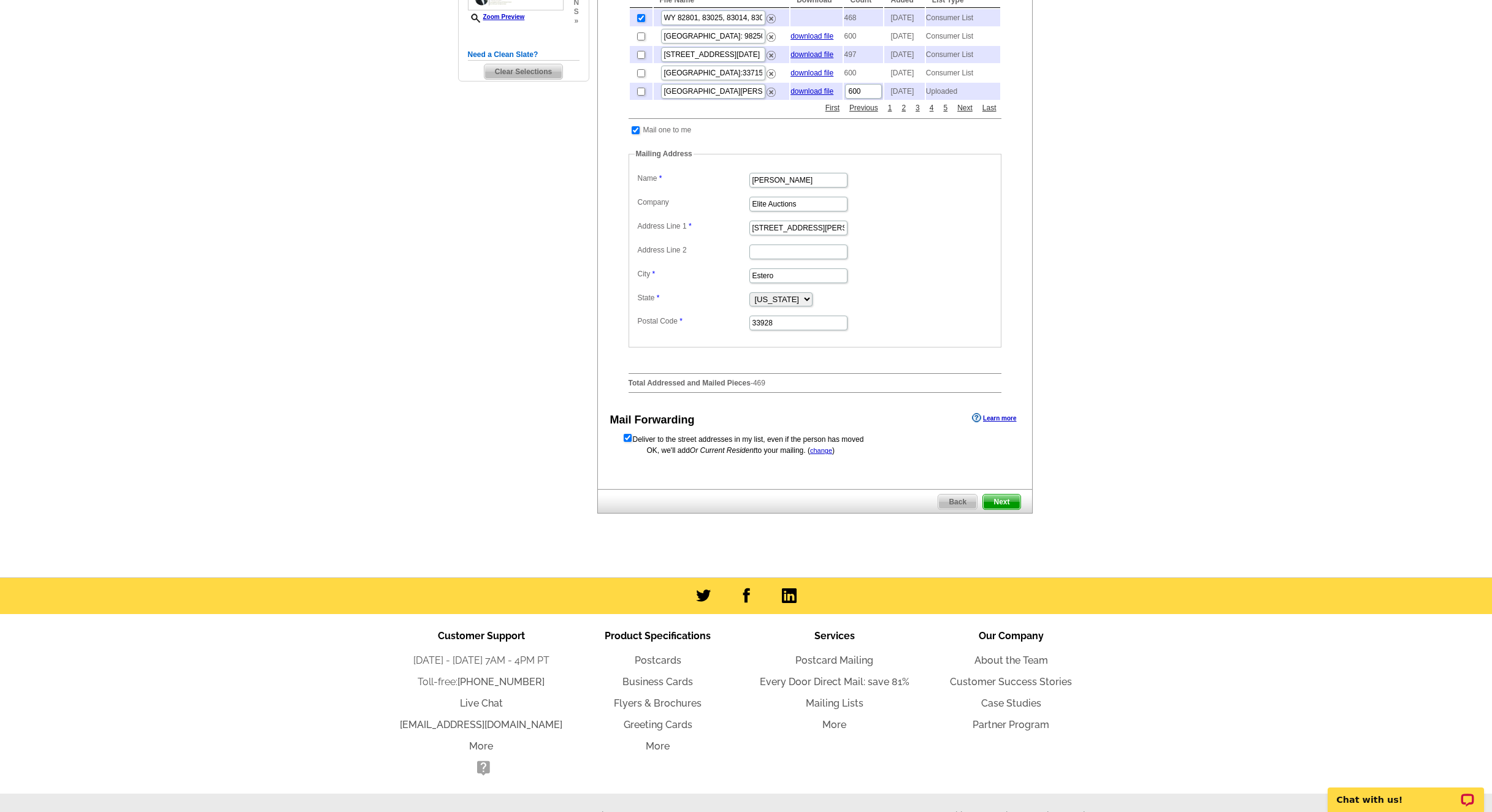
scroll to position [391, 0]
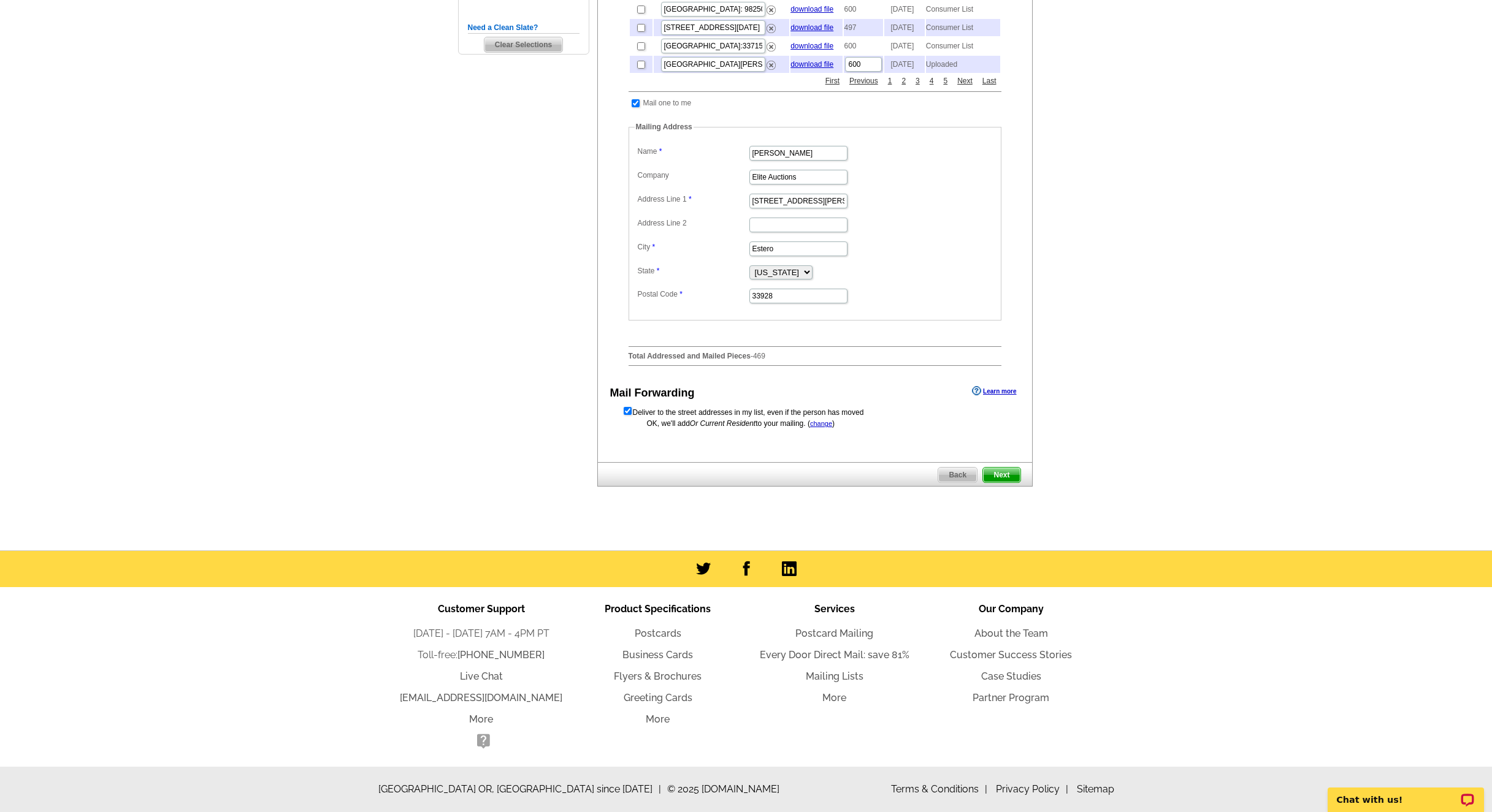
click at [1002, 473] on span "Next" at bounding box center [1001, 475] width 37 height 15
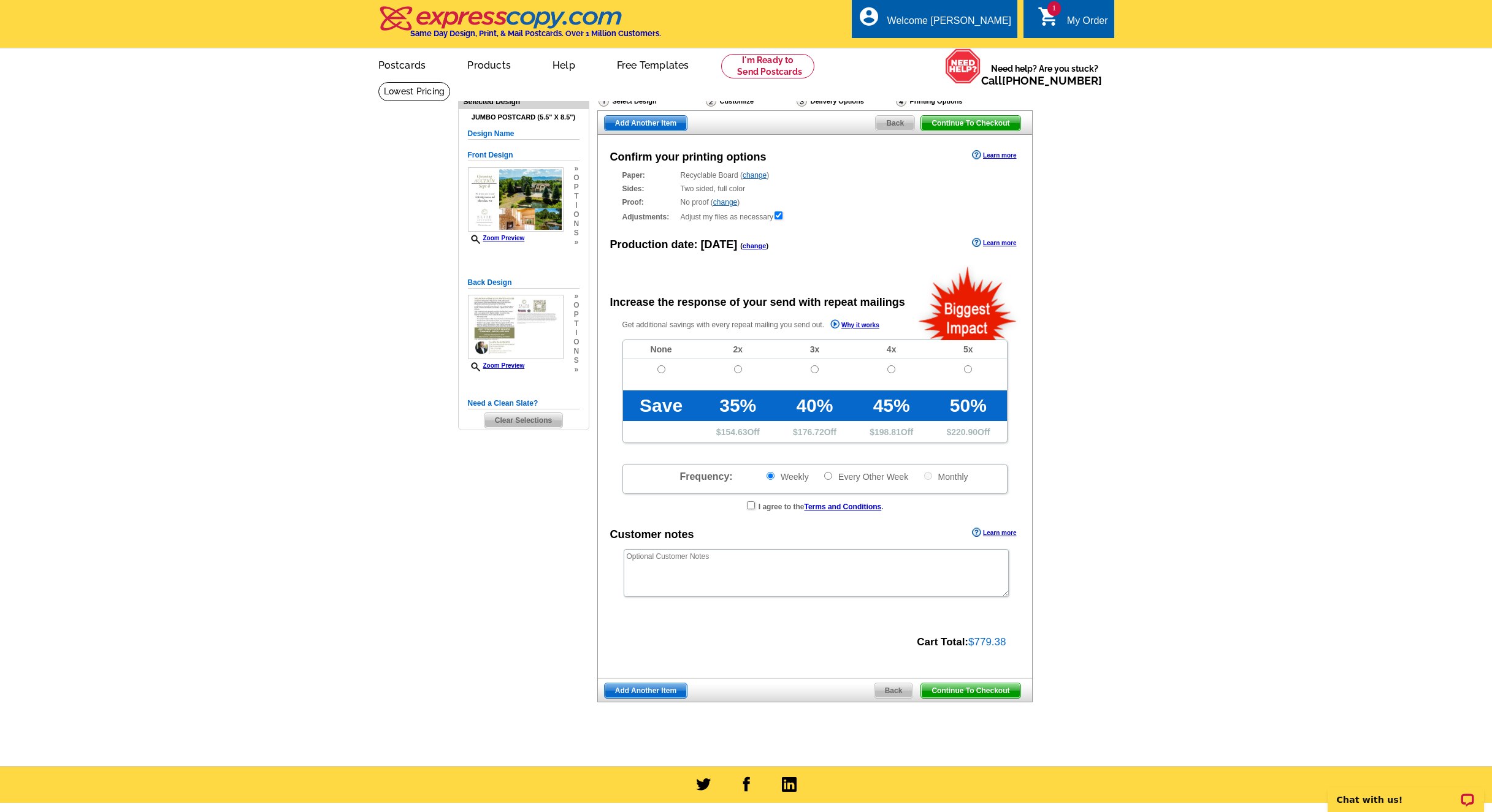
radio input "false"
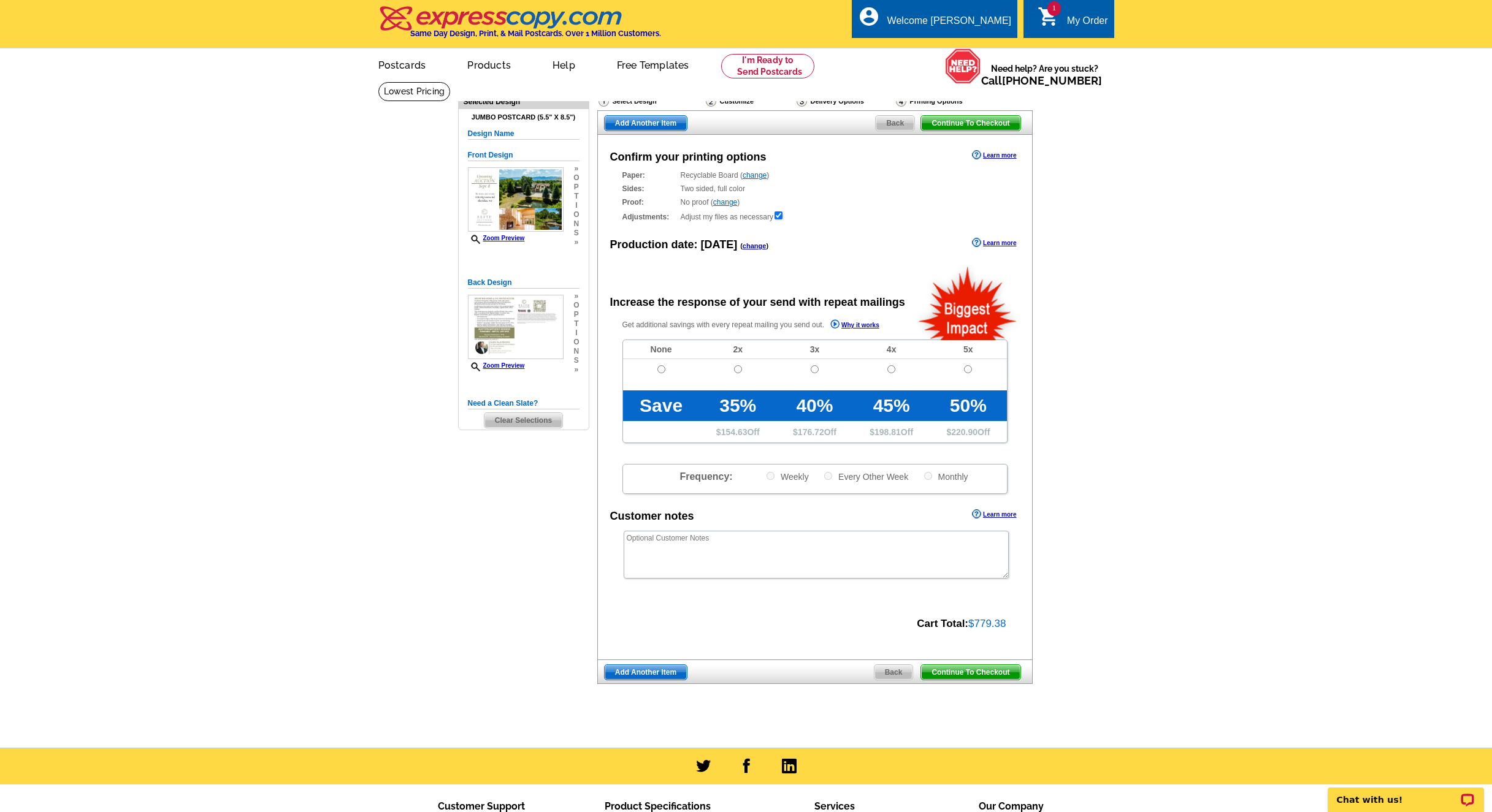
click at [658, 369] on input "radio" at bounding box center [661, 369] width 8 height 8
radio input "true"
click at [958, 666] on span "Continue To Checkout" at bounding box center [969, 672] width 98 height 15
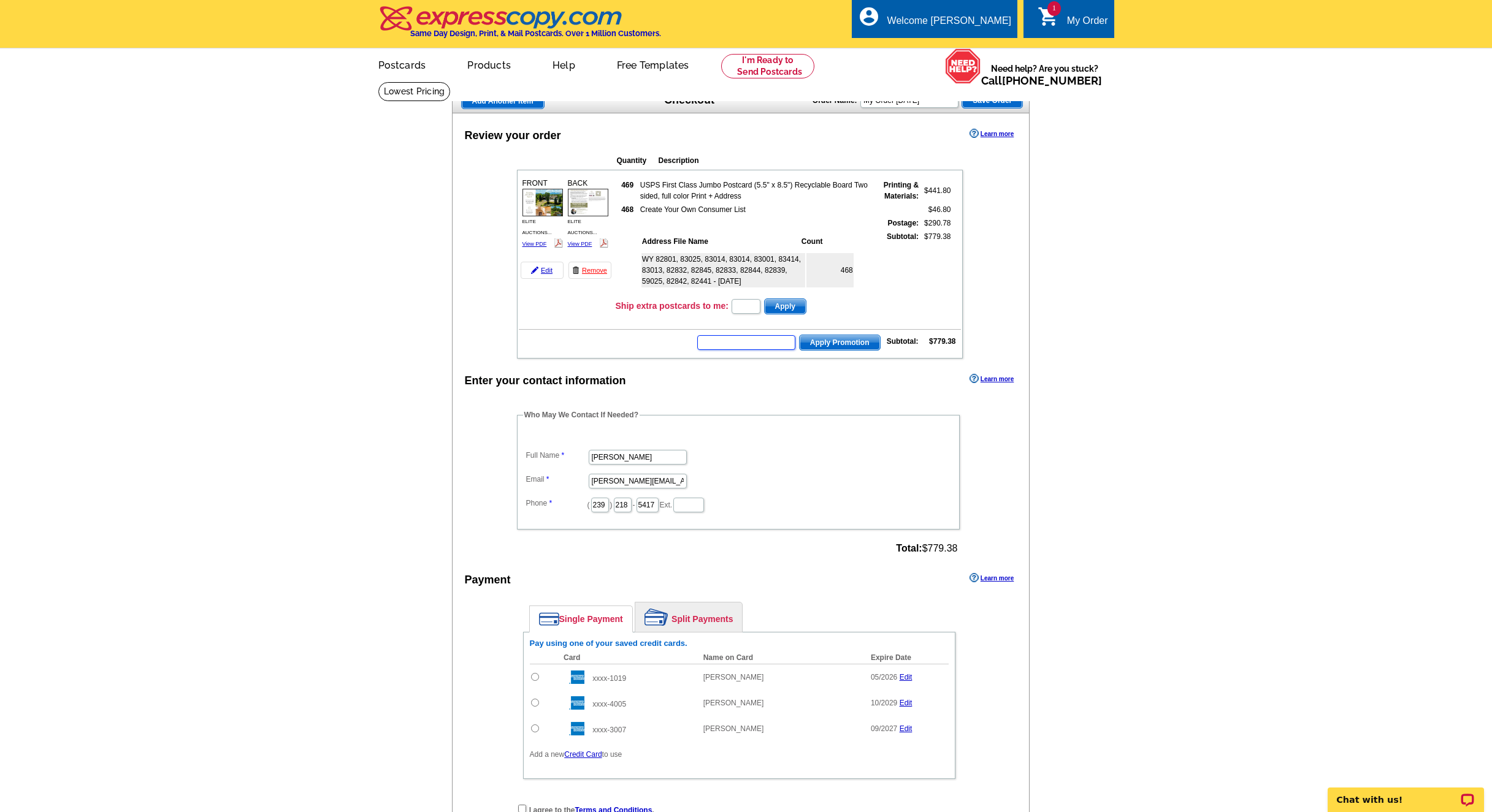
click at [736, 342] on input "text" at bounding box center [746, 343] width 98 height 15
paste input "SMS60w"
type input "SMS60w"
click at [810, 346] on span "Apply Promotion" at bounding box center [839, 343] width 80 height 15
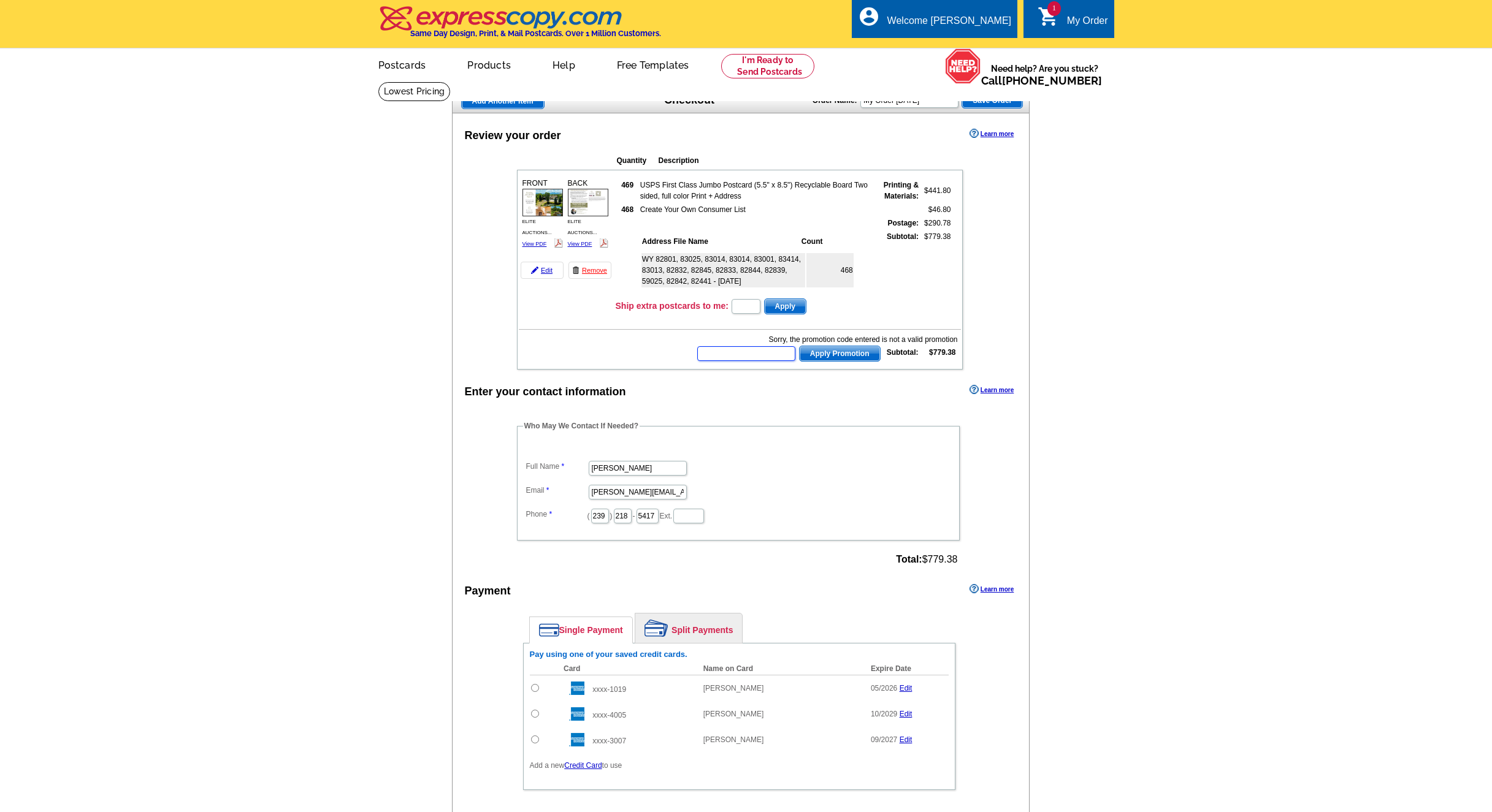
click at [765, 353] on input "text" at bounding box center [746, 354] width 98 height 15
paste input "SMS60w"
click at [745, 353] on input "SMS60w" at bounding box center [746, 354] width 98 height 15
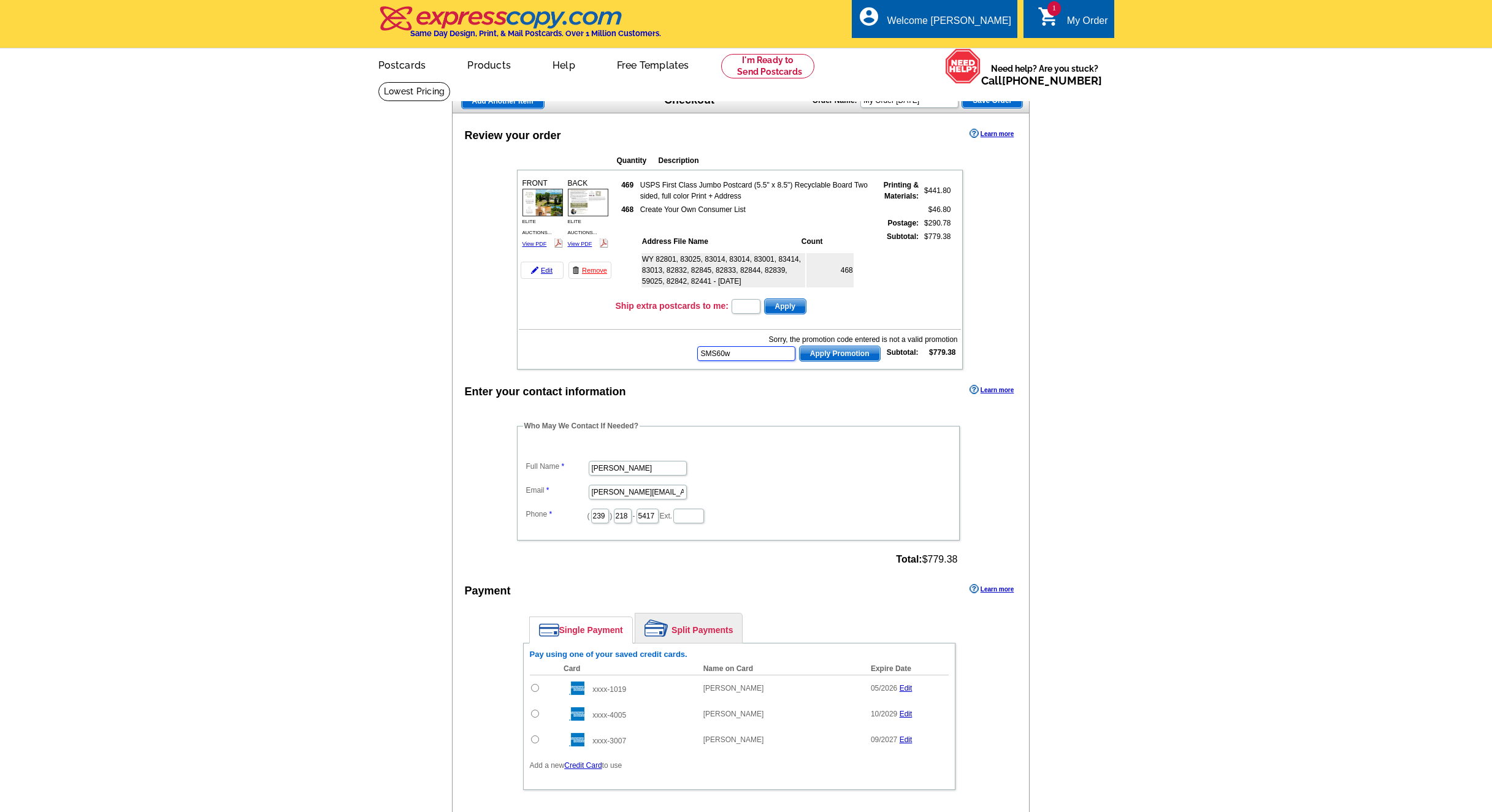
paste input "text"
type input "SMS60w"
click at [819, 353] on span "Apply Promotion" at bounding box center [839, 354] width 80 height 15
drag, startPoint x: 250, startPoint y: 115, endPoint x: 217, endPoint y: 10, distance: 110.1
click at [243, 103] on main "Add Another Item Checkout Order Name: My Order 2025-08-18 Save Order Review you…" at bounding box center [746, 508] width 1492 height 853
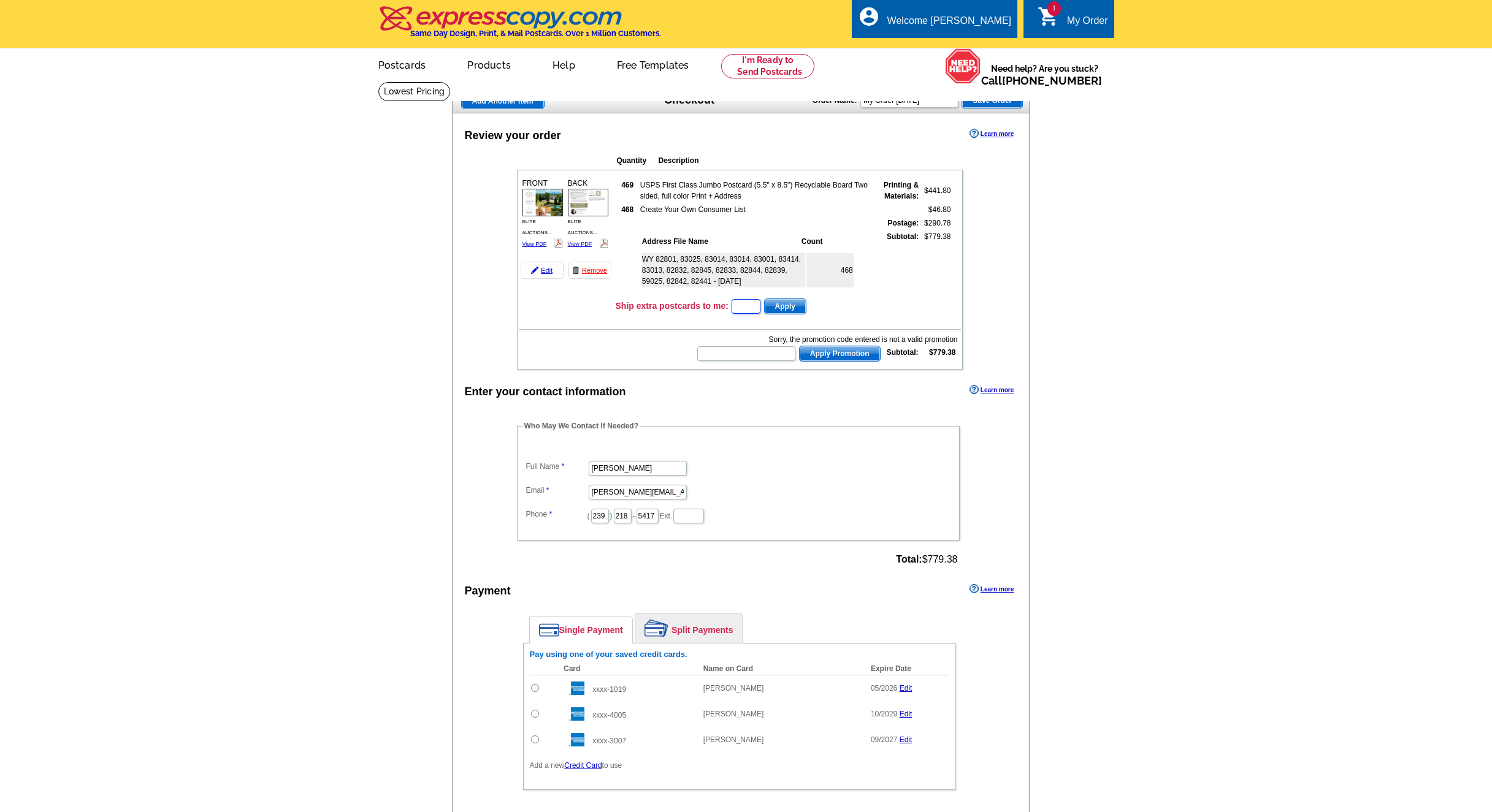
click at [749, 306] on input "text" at bounding box center [745, 307] width 28 height 15
paste input "CC2330"
type input "CC2330"
click at [794, 304] on span "Apply" at bounding box center [785, 307] width 41 height 15
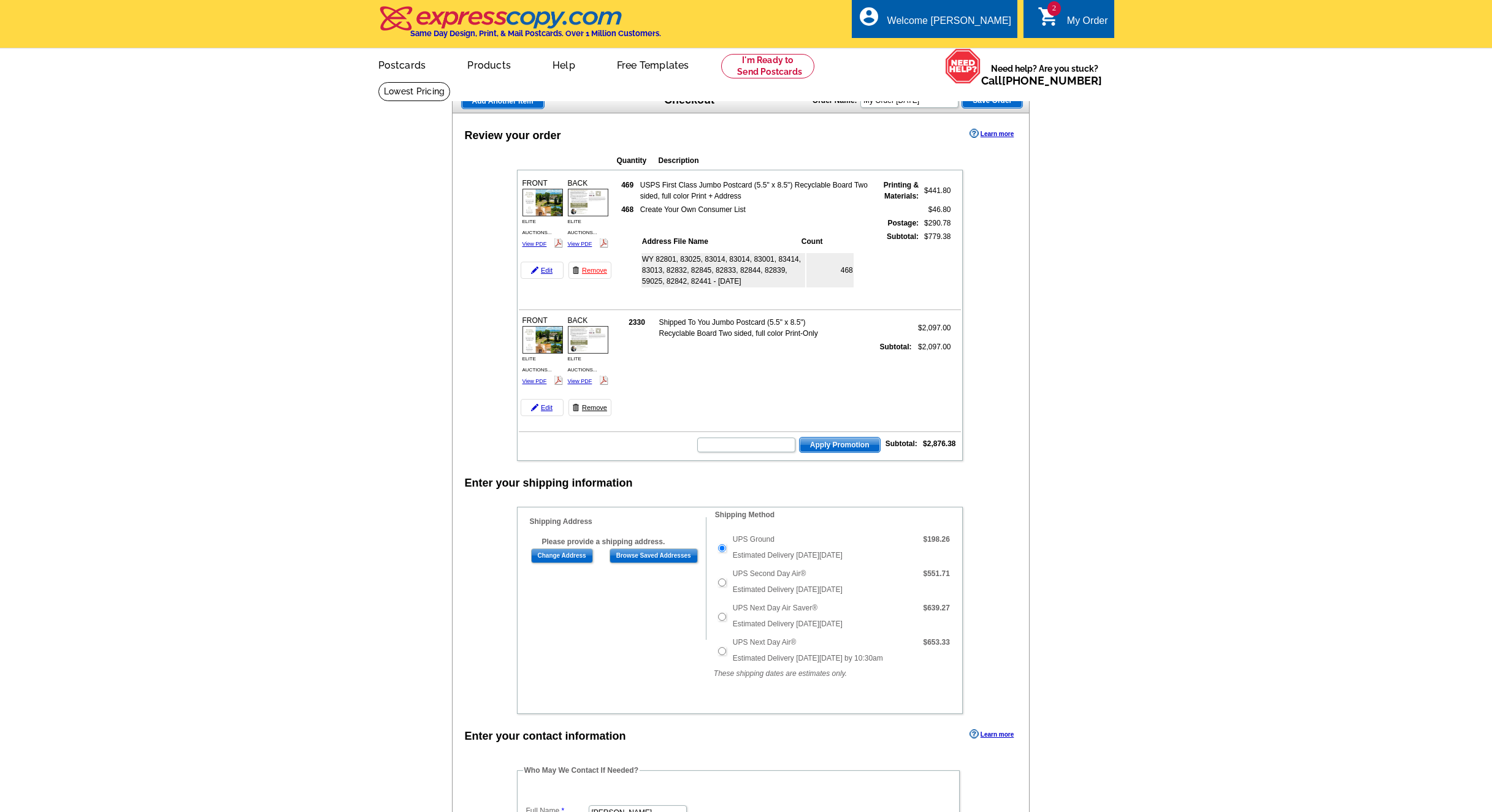
click at [587, 409] on link "Remove" at bounding box center [590, 407] width 43 height 17
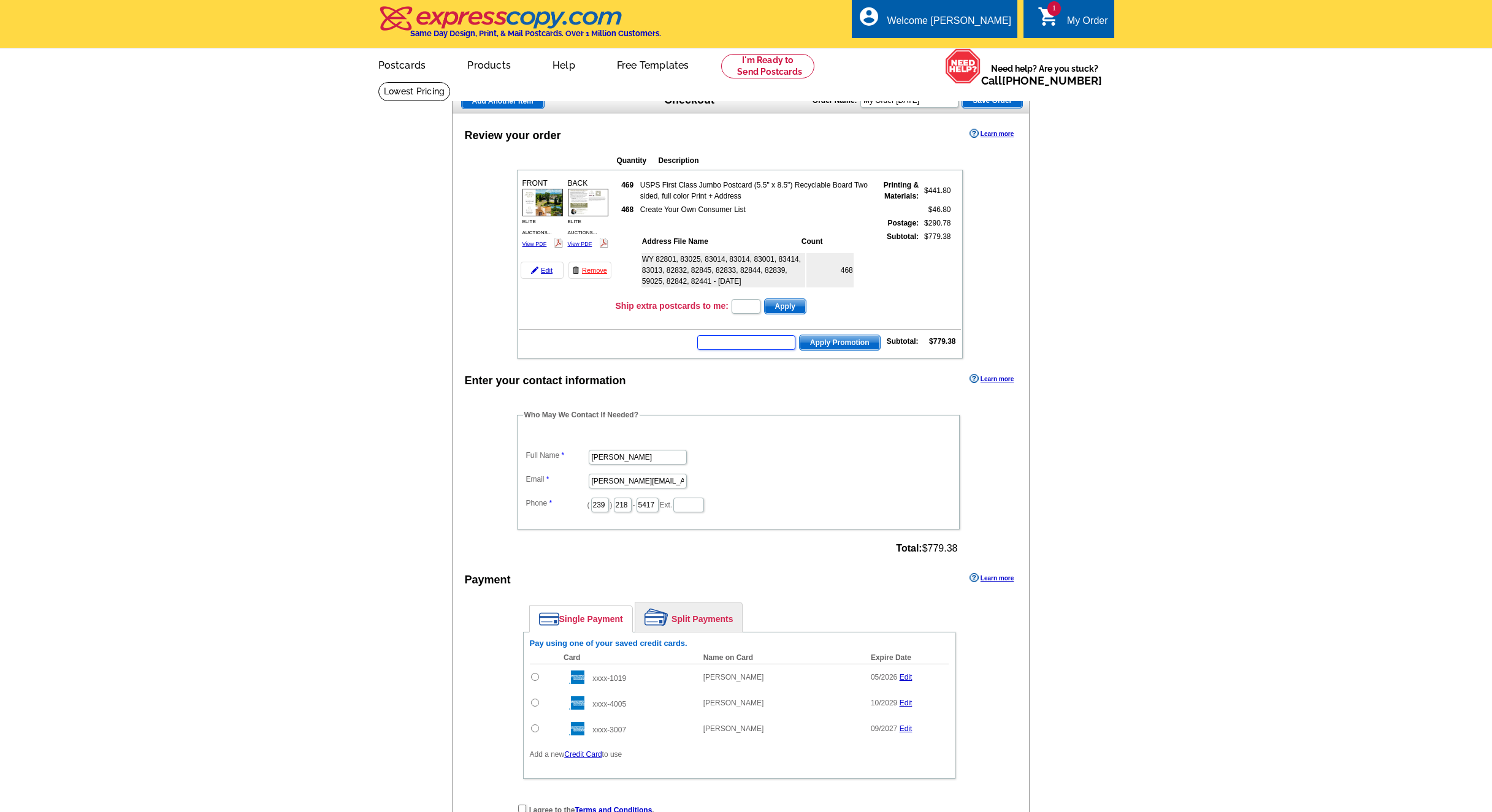
click at [763, 347] on input "text" at bounding box center [746, 343] width 98 height 15
type input "CC2330"
click at [882, 374] on div "Enter your contact information Learn more" at bounding box center [740, 380] width 577 height 18
click at [861, 340] on span "Apply Promotion" at bounding box center [839, 343] width 80 height 15
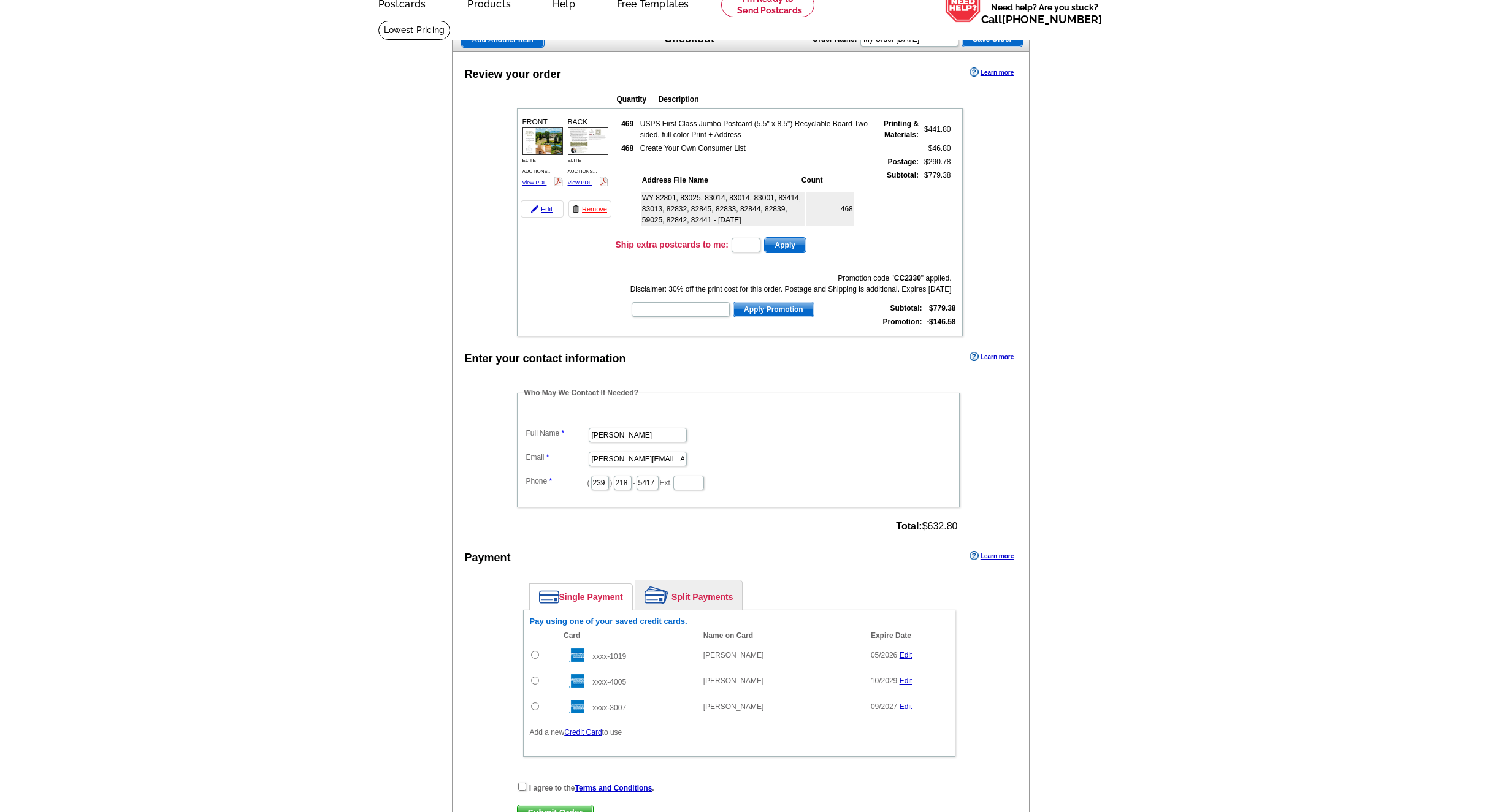
scroll to position [62, 0]
drag, startPoint x: 921, startPoint y: 524, endPoint x: 957, endPoint y: 523, distance: 36.0
click at [957, 523] on span "Total: $632.80" at bounding box center [926, 526] width 62 height 11
copy span "$632.80"
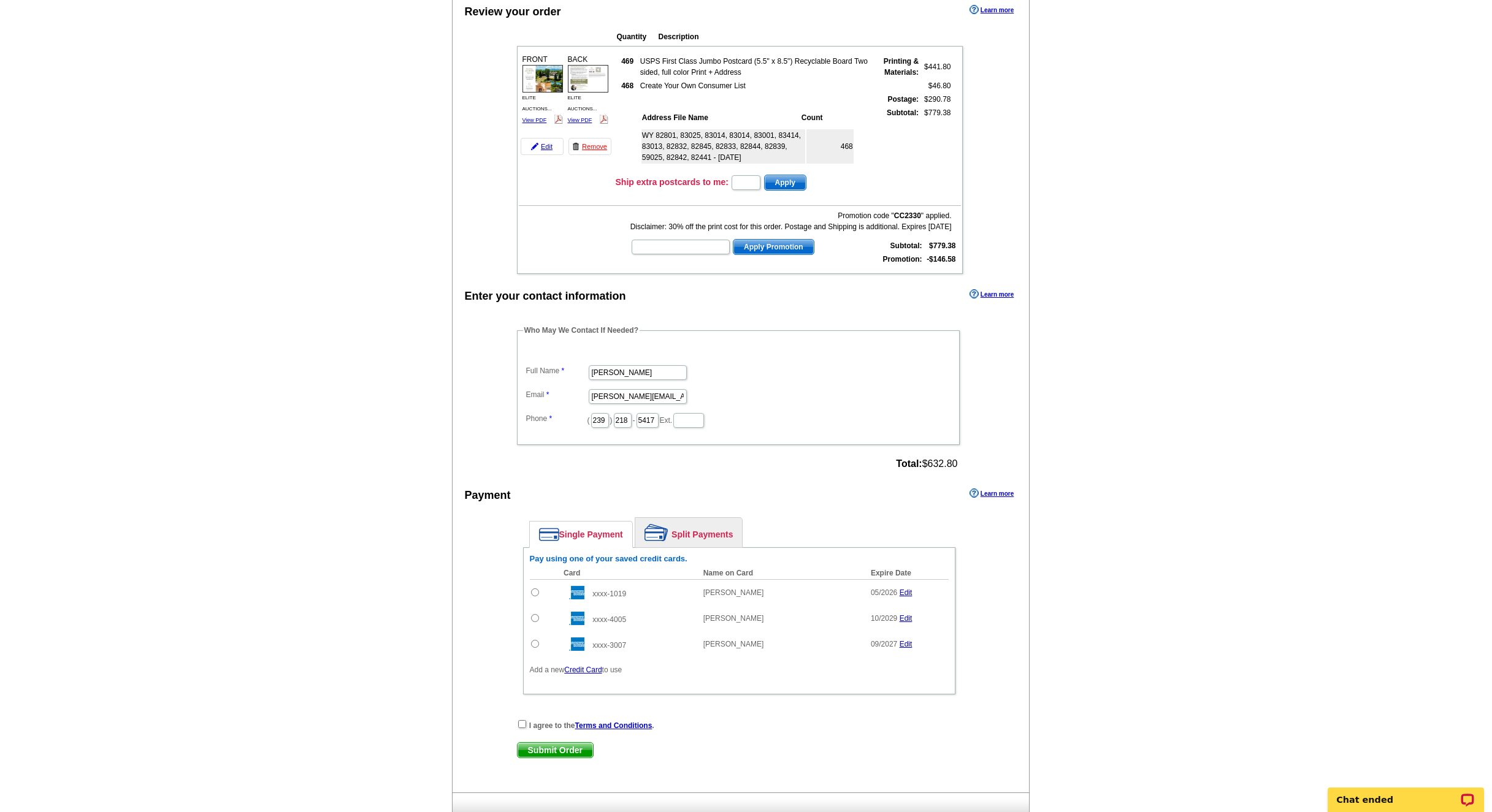
drag, startPoint x: 532, startPoint y: 590, endPoint x: 533, endPoint y: 598, distance: 8.1
click at [532, 590] on input "radio" at bounding box center [535, 592] width 8 height 8
radio input "true"
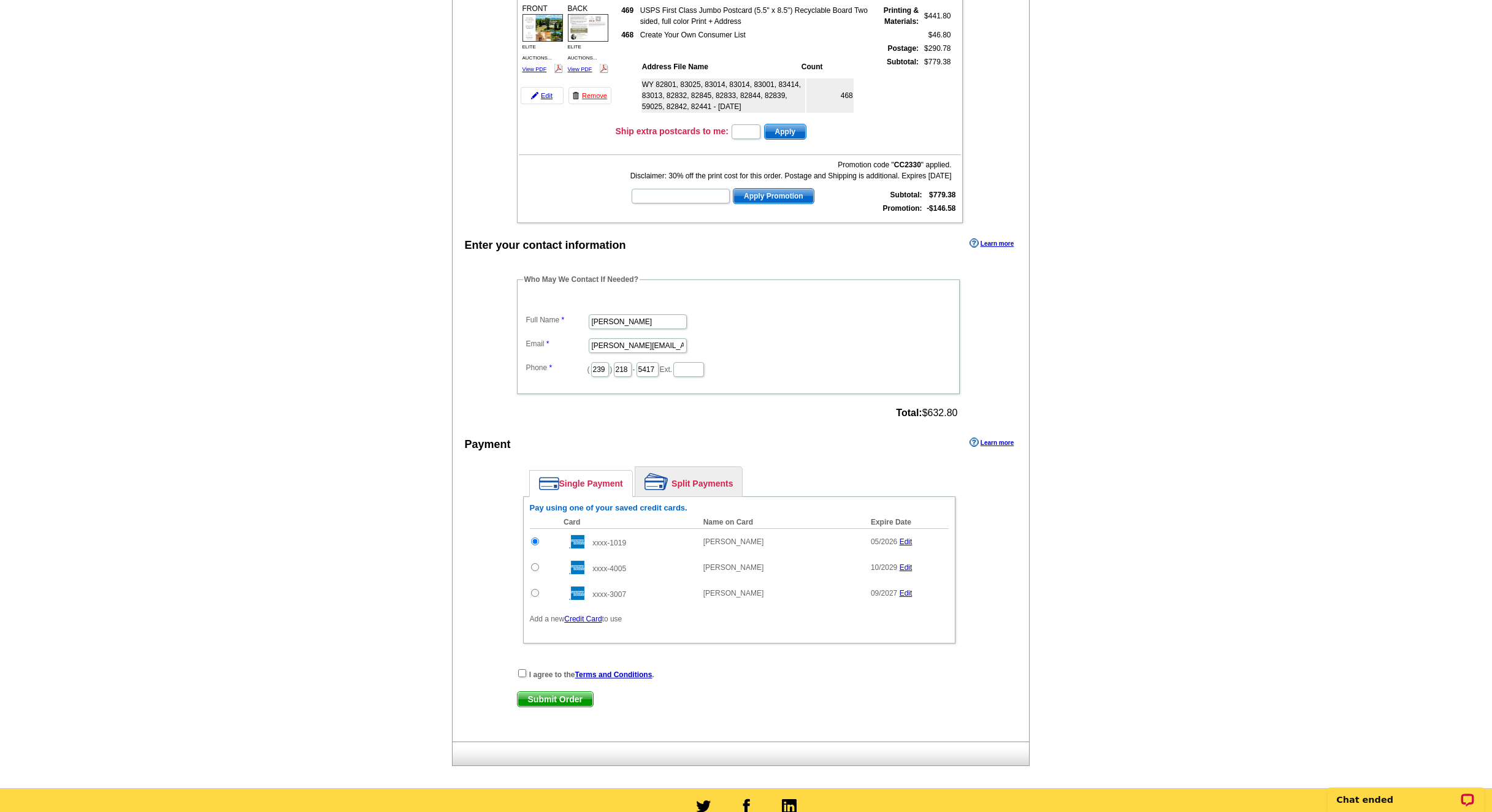
scroll to position [198, 0]
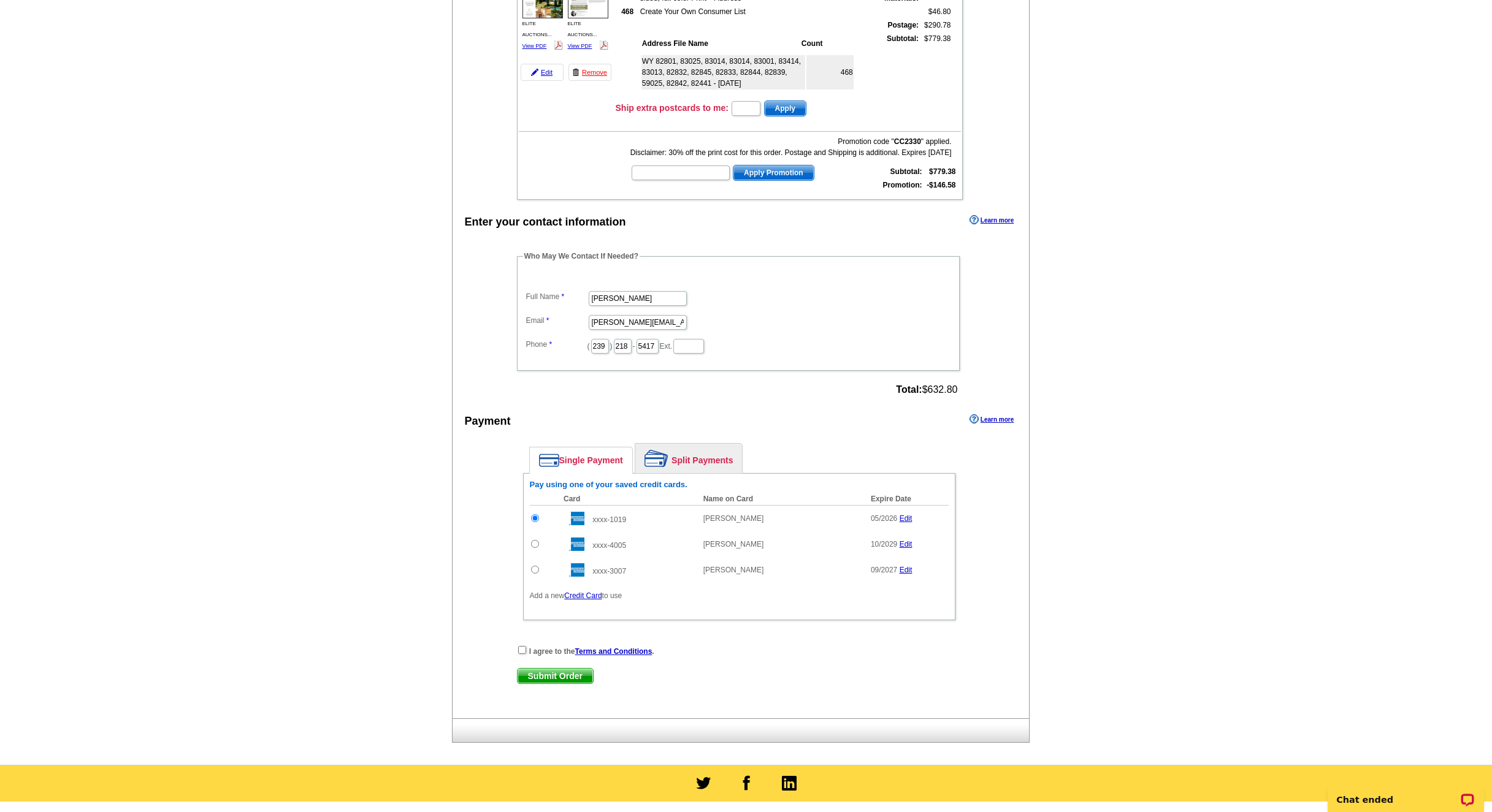
click at [525, 655] on div "I agree to the Terms and Conditions ." at bounding box center [740, 650] width 445 height 12
click at [525, 652] on input "checkbox" at bounding box center [522, 649] width 8 height 8
checkbox input "true"
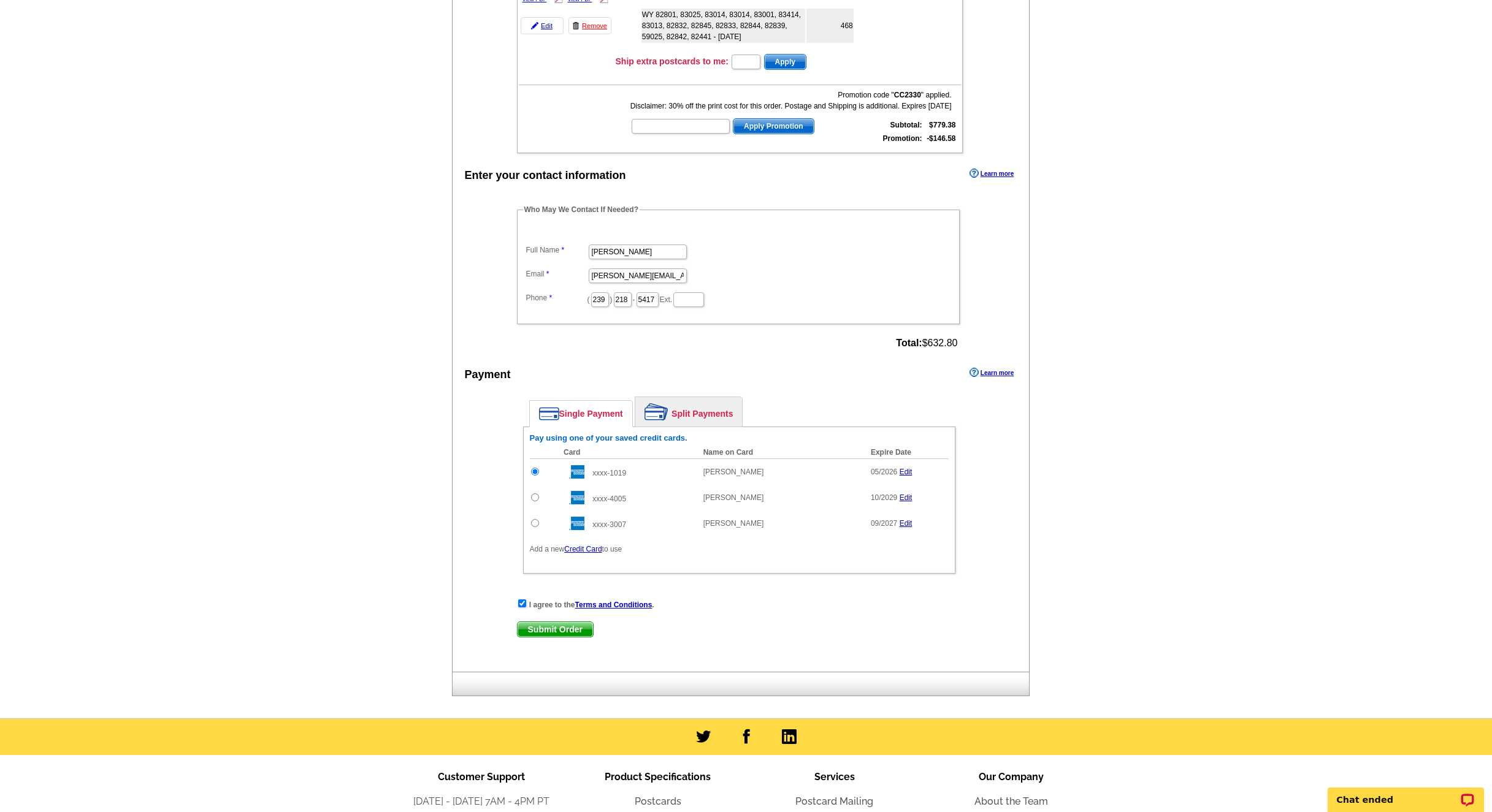
scroll to position [248, 0]
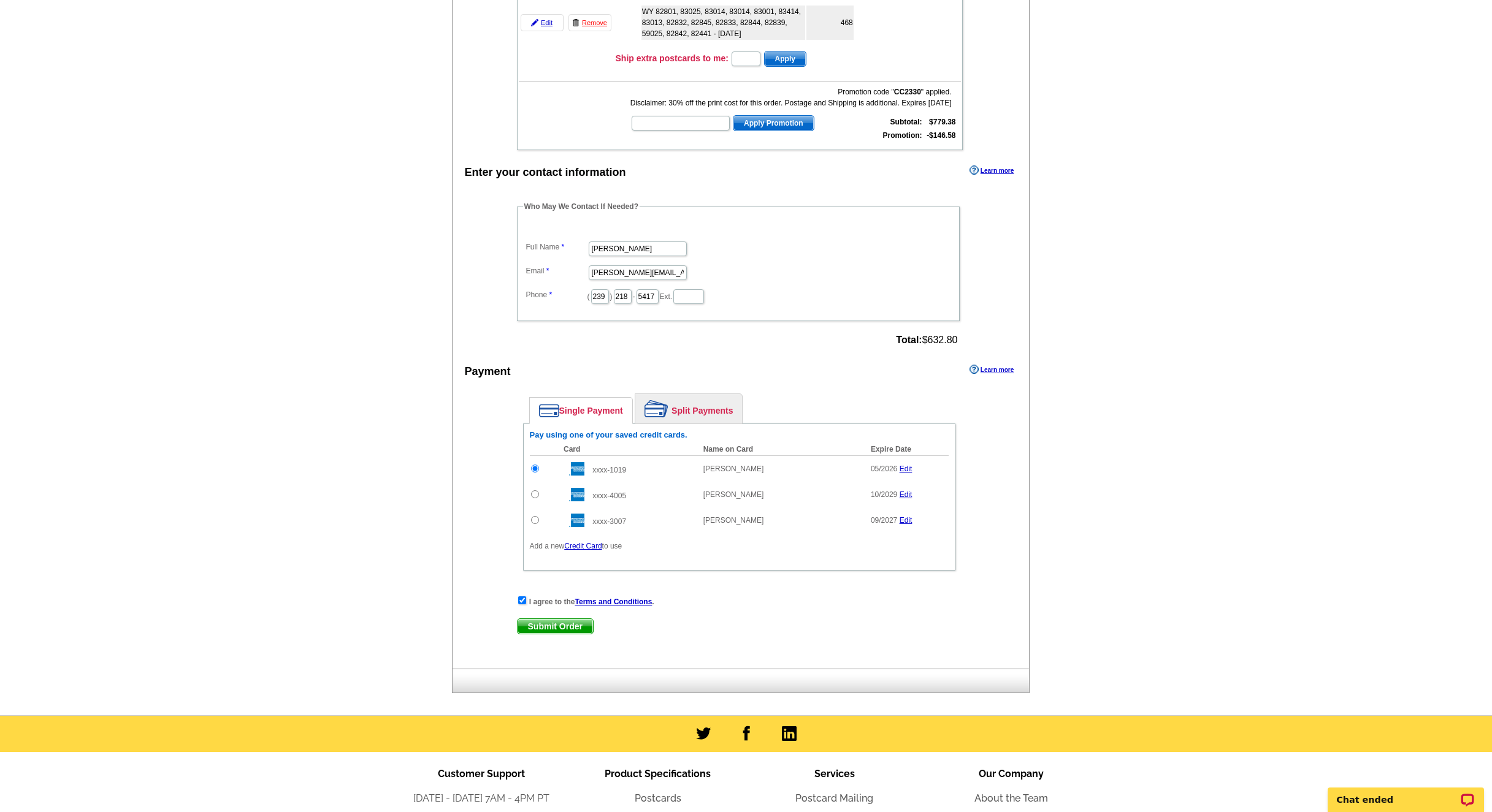
click at [554, 625] on span "Submit Order" at bounding box center [555, 626] width 75 height 15
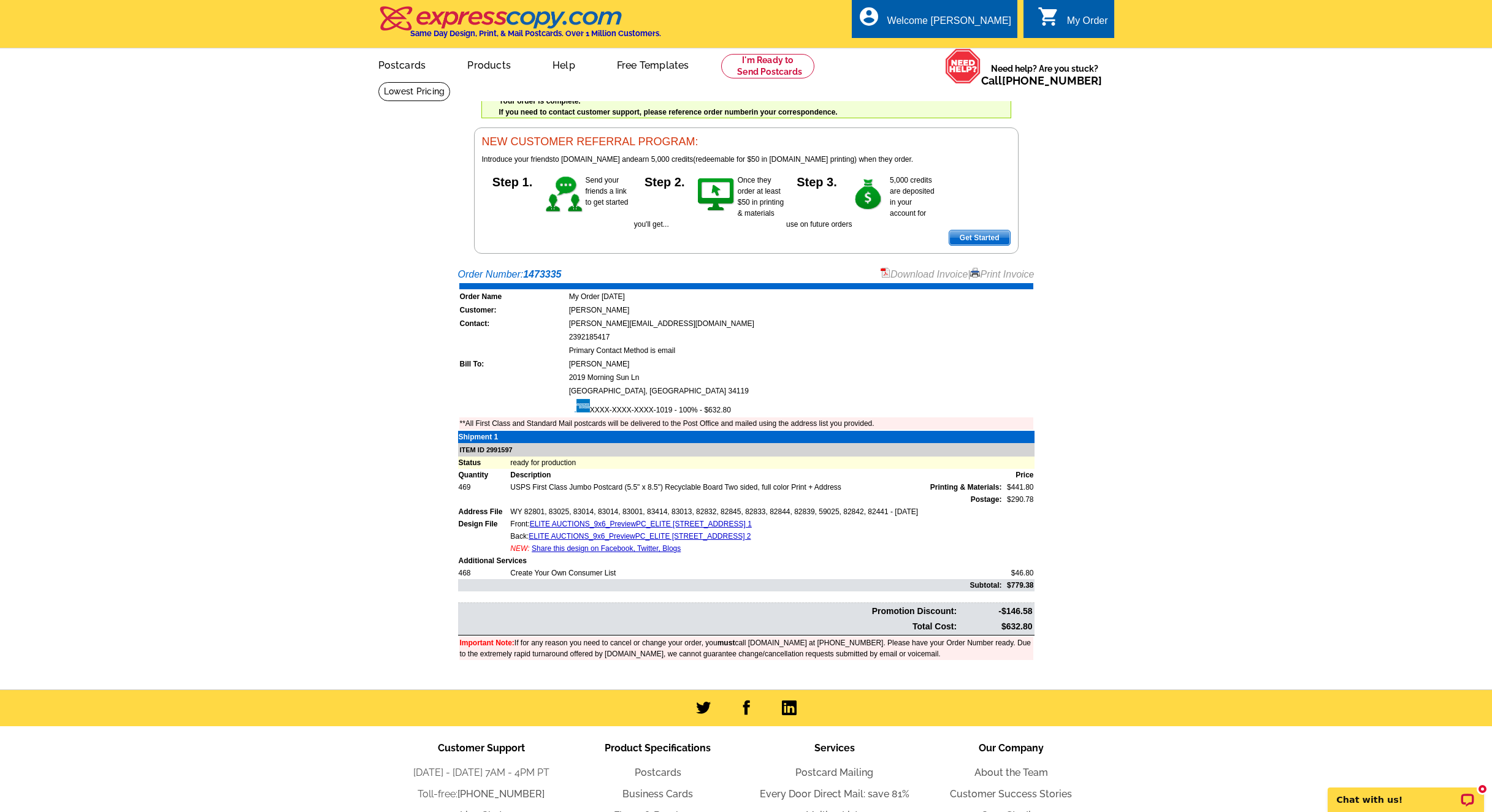
drag, startPoint x: 996, startPoint y: 624, endPoint x: 1033, endPoint y: 623, distance: 37.0
click at [1033, 623] on table "Promotion Discount: -$146.58 Total Cost: $632.80" at bounding box center [745, 619] width 576 height 33
click at [1029, 626] on td "$632.80" at bounding box center [995, 626] width 74 height 14
drag, startPoint x: 1001, startPoint y: 629, endPoint x: 1033, endPoint y: 629, distance: 32.0
click at [1033, 629] on td "$632.80" at bounding box center [995, 626] width 74 height 14
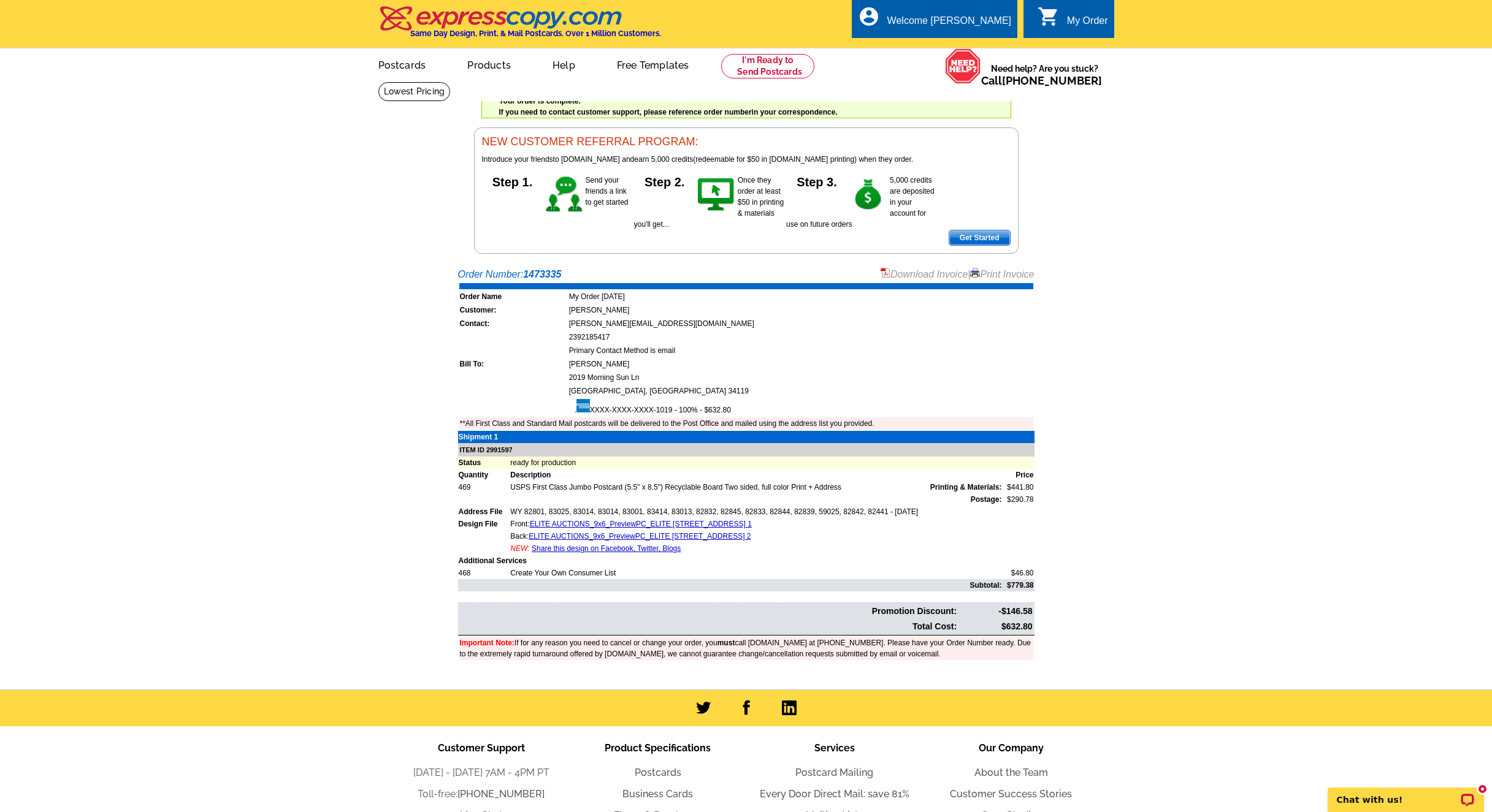
copy td "$632.80"
click at [917, 272] on link "Download Invoice" at bounding box center [923, 274] width 87 height 10
